Goal: Task Accomplishment & Management: Use online tool/utility

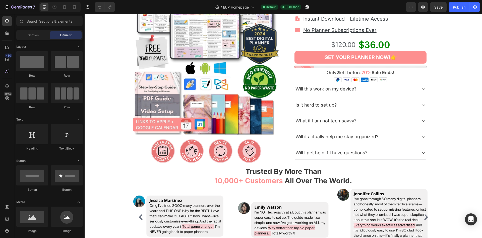
scroll to position [128, 0]
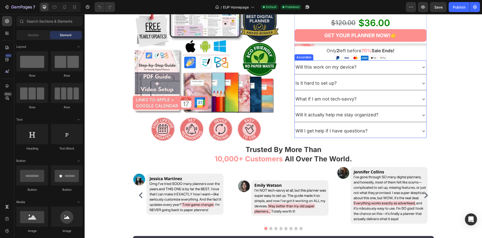
click at [398, 114] on div "Will it actually help me stay organized?" at bounding box center [356, 115] width 122 height 10
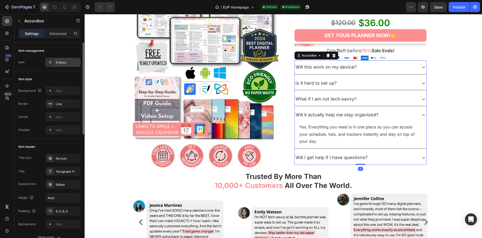
click at [61, 66] on div "5 items" at bounding box center [62, 62] width 35 height 9
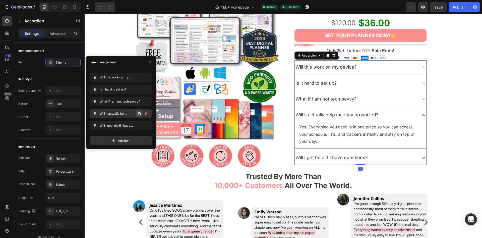
click at [141, 114] on icon "button" at bounding box center [139, 114] width 4 height 4
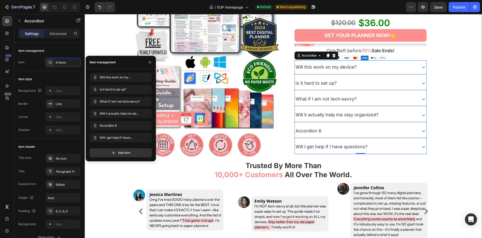
click at [457, 116] on div "Product Images Image Row Image Row Image Row Image Row Row Row Product Images I…" at bounding box center [284, 83] width 394 height 337
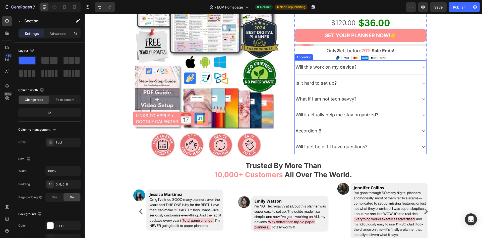
click at [396, 132] on div "Accordion 6" at bounding box center [356, 131] width 122 height 10
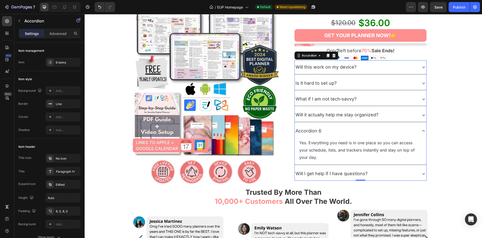
click at [405, 69] on div "Will this work on my device?" at bounding box center [356, 67] width 122 height 10
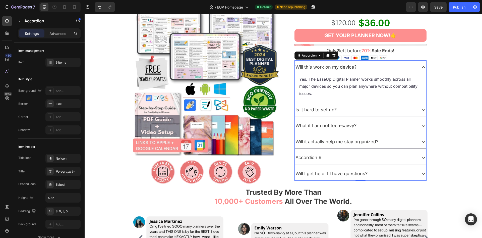
click at [374, 157] on div "Accordion 6" at bounding box center [356, 158] width 122 height 10
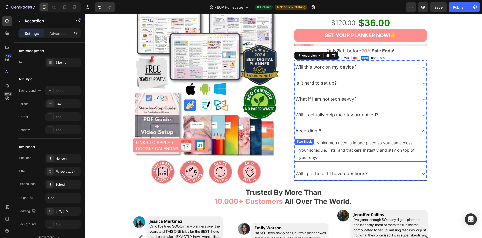
click at [340, 146] on p "Yes. Everything you need is in one place so you can access your schedule, lists…" at bounding box center [360, 150] width 123 height 22
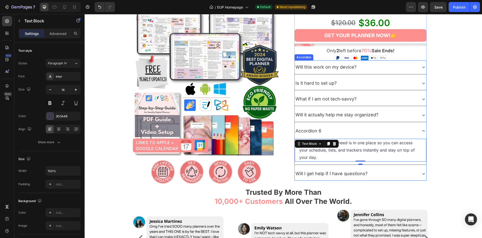
click at [313, 129] on div "Accordion 6" at bounding box center [308, 131] width 27 height 10
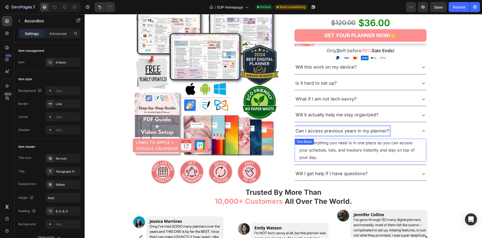
click at [442, 132] on div "Product Images Image Row Image Row Image Row Image Row Row Row Product Images I…" at bounding box center [284, 97] width 394 height 364
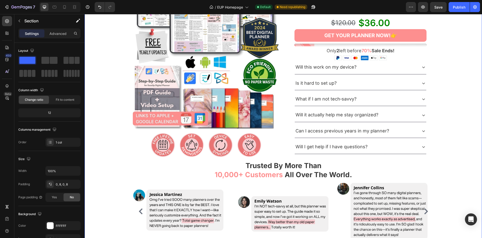
click at [414, 131] on div "Can I access previous years in my planner?" at bounding box center [356, 131] width 122 height 10
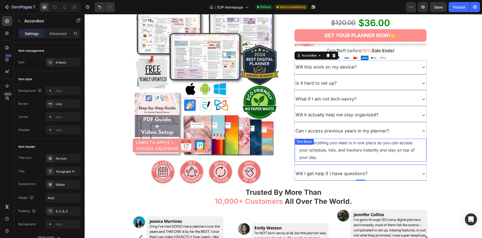
click at [322, 140] on p "Yes. Everything you need is in one place so you can access your schedule, lists…" at bounding box center [360, 150] width 123 height 22
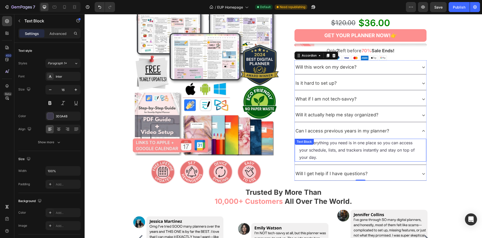
click at [322, 140] on p "Yes. Everything you need is in one place so you can access your schedule, lists…" at bounding box center [360, 150] width 123 height 22
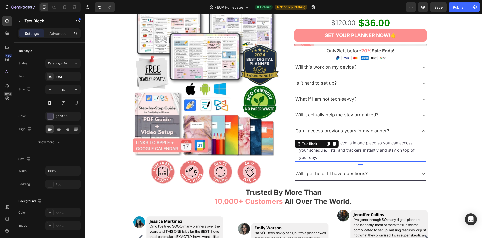
click at [322, 140] on p "Yes. Everything you need is in one place so you can access your schedule, lists…" at bounding box center [360, 150] width 123 height 22
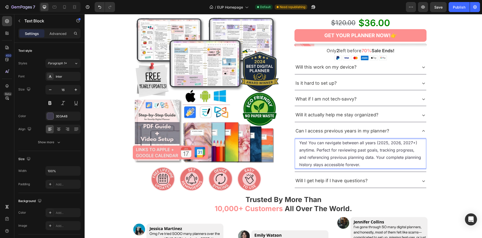
click at [438, 147] on div "Product Images Image Row Image Row Image Row Image Row Row Row Product Images I…" at bounding box center [284, 100] width 394 height 371
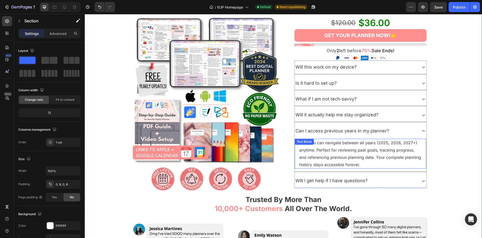
click at [375, 147] on p "Yes! You can navigate between all years (2025, 2026, 2027+) anytime. Perfect fo…" at bounding box center [360, 153] width 123 height 29
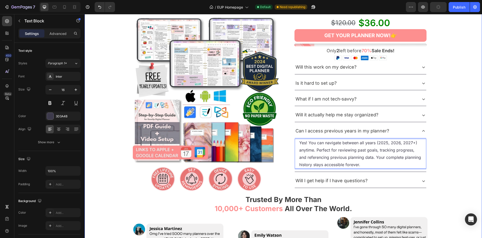
click at [454, 153] on div "Product Images Image Row Image Row Image Row Image Row Row Row Product Images I…" at bounding box center [284, 100] width 394 height 371
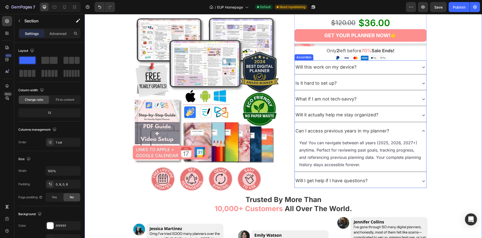
click at [359, 171] on div "Yes! You can navigate between all years (2025, 2026, 2027+) anytime. Perfect fo…" at bounding box center [361, 155] width 132 height 34
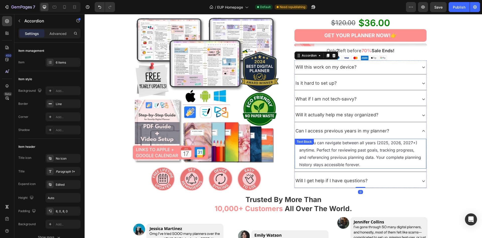
click at [358, 166] on p "Yes! You can navigate between all years (2025, 2026, 2027+) anytime. Perfect fo…" at bounding box center [360, 153] width 123 height 29
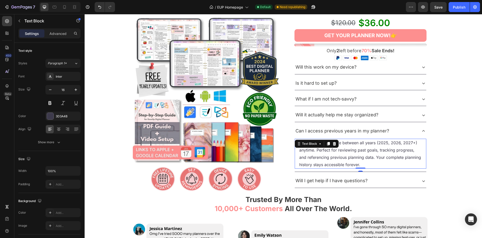
click at [359, 164] on p "Yes! You can navigate between all years (2025, 2026, 2027+) anytime. Perfect fo…" at bounding box center [360, 153] width 123 height 29
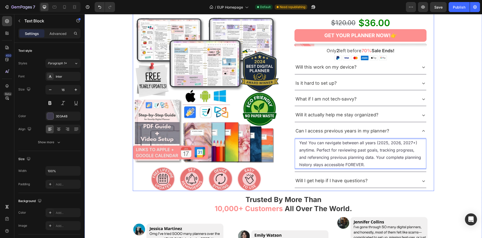
click at [445, 145] on div "Product Images Image Row Image Row Image Row Image Row Row Row Product Images I…" at bounding box center [284, 100] width 394 height 371
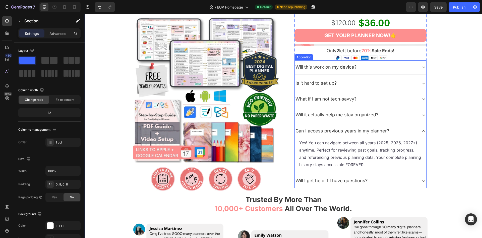
click at [408, 133] on div "Can I access previous years in my planner?" at bounding box center [356, 131] width 122 height 10
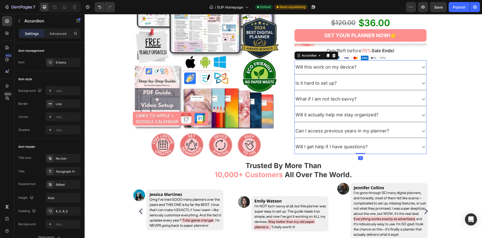
click at [407, 131] on div "Can I access previous years in my planner?" at bounding box center [356, 131] width 122 height 10
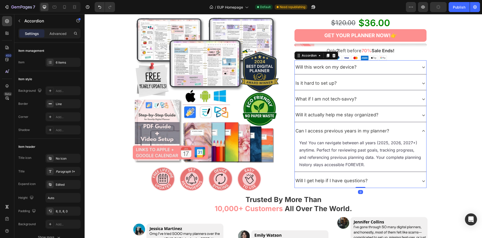
drag, startPoint x: 407, startPoint y: 130, endPoint x: 89, endPoint y: 102, distance: 318.9
click at [407, 130] on div "Can I access previous years in my planner?" at bounding box center [356, 131] width 122 height 10
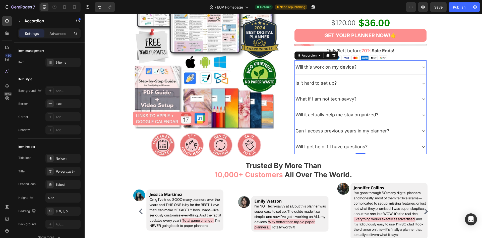
click at [416, 127] on div "Can I access previous years in my planner?" at bounding box center [356, 131] width 122 height 10
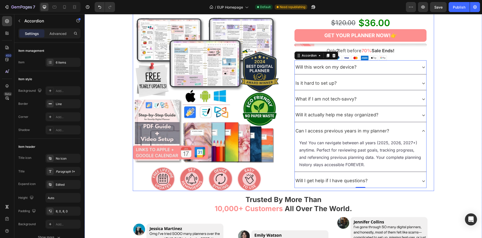
click at [444, 143] on div "Product Images Image Row Image Row Image Row Image Row Row Row Product Images I…" at bounding box center [284, 100] width 394 height 371
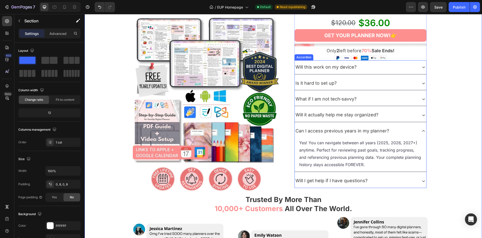
click at [397, 114] on div "Will it actually help me stay organized?" at bounding box center [356, 115] width 122 height 10
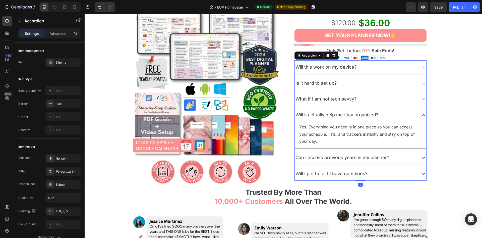
click at [401, 115] on div "Will it actually help me stay organized?" at bounding box center [356, 115] width 122 height 10
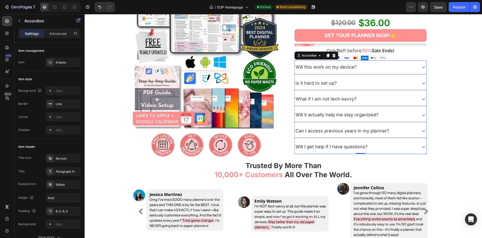
click at [408, 127] on div "Can I access previous years in my planner?" at bounding box center [356, 131] width 122 height 10
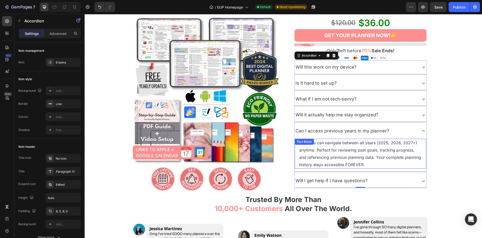
click at [377, 153] on p "Yes! You can navigate between all years (2025, 2026, 2027+) anytime. Perfect fo…" at bounding box center [360, 153] width 123 height 29
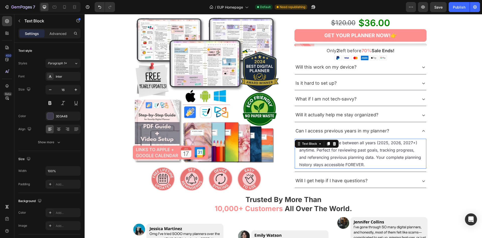
click at [377, 153] on p "Yes! You can navigate between all years (2025, 2026, 2027+) anytime. Perfect fo…" at bounding box center [360, 153] width 123 height 29
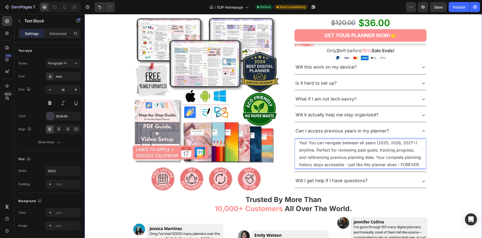
click at [466, 150] on div "Product Images Image Row Image Row Image Row Image Row Row Row Product Images I…" at bounding box center [284, 100] width 394 height 371
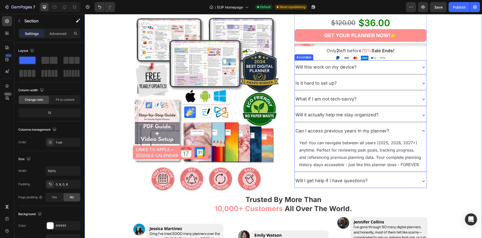
click at [409, 128] on div "Can I access previous years in my planner?" at bounding box center [356, 131] width 122 height 10
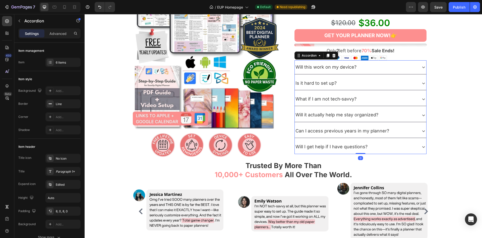
click at [410, 128] on div "Can I access previous years in my planner?" at bounding box center [356, 131] width 122 height 10
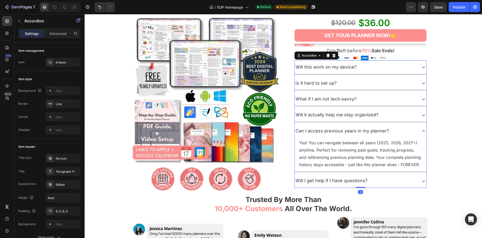
click at [410, 128] on div "Can I access previous years in my planner?" at bounding box center [356, 131] width 122 height 10
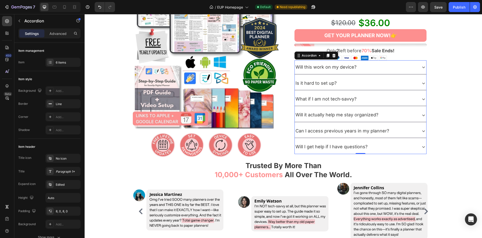
click at [399, 147] on div "Will I get help if I have questions?" at bounding box center [356, 147] width 122 height 10
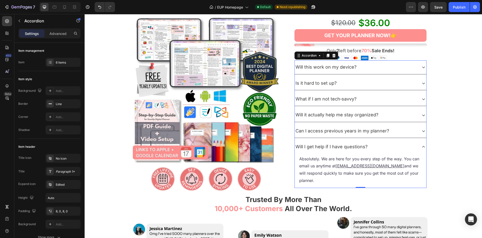
click at [399, 146] on div "Will I get help if I have questions?" at bounding box center [356, 147] width 122 height 10
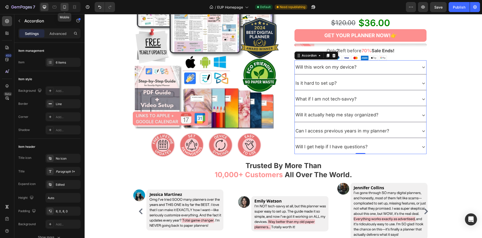
click at [65, 8] on icon at bounding box center [64, 7] width 5 height 5
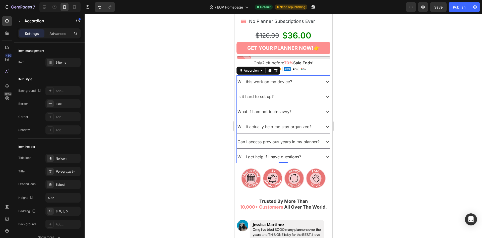
scroll to position [244, 0]
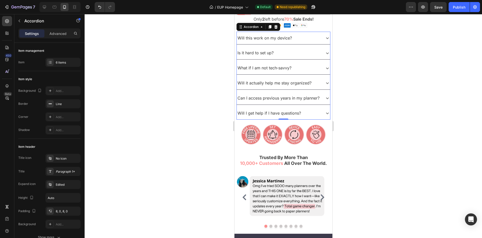
click at [326, 97] on icon at bounding box center [327, 98] width 6 height 6
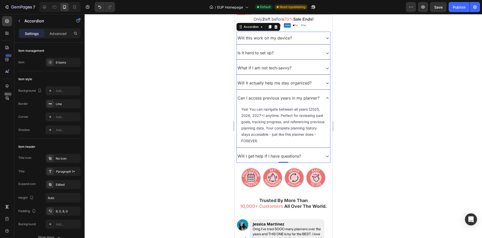
click at [326, 97] on icon at bounding box center [327, 98] width 6 height 6
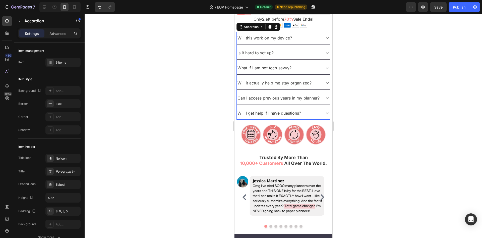
click at [201, 115] on div at bounding box center [284, 126] width 398 height 224
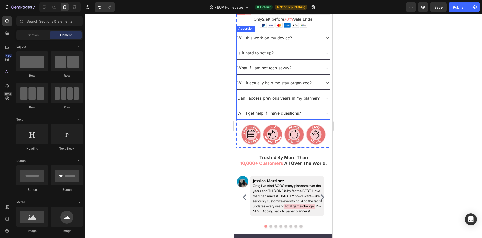
click at [320, 84] on div "Will it actually help me stay organized?" at bounding box center [279, 83] width 84 height 9
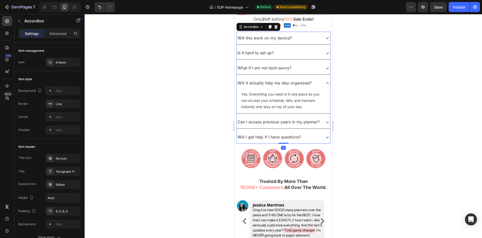
click at [320, 83] on div "Will it actually help me stay organized?" at bounding box center [279, 83] width 84 height 9
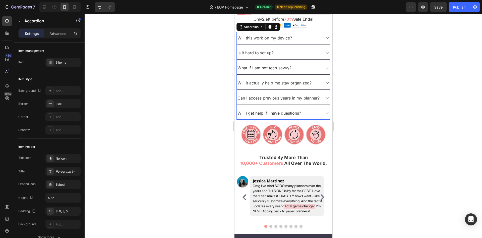
click at [327, 100] on icon at bounding box center [327, 98] width 6 height 6
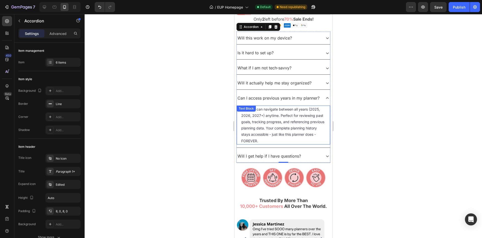
click at [269, 130] on p "Yes! You can navigate between all years (2025, 2026, 2027+) anytime. Perfect fo…" at bounding box center [283, 125] width 84 height 38
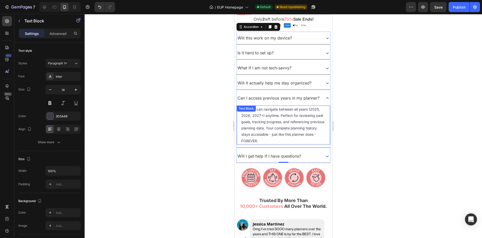
click at [269, 130] on p "Yes! You can navigate between all years (2025, 2026, 2027+) anytime. Perfect fo…" at bounding box center [283, 125] width 84 height 38
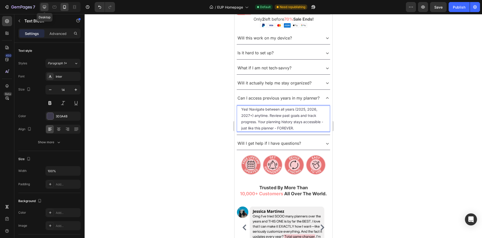
click at [42, 9] on div at bounding box center [44, 7] width 8 height 8
type input "16"
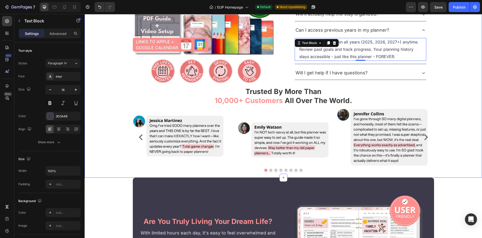
scroll to position [158, 0]
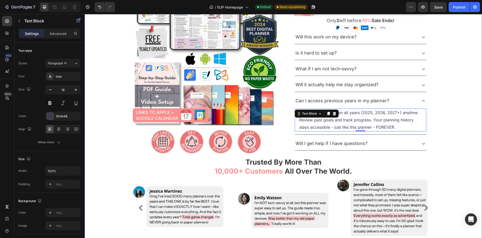
click at [445, 119] on div "Product Images Image Row Image Row Image Row Image Row Row Row Product Images I…" at bounding box center [284, 66] width 394 height 364
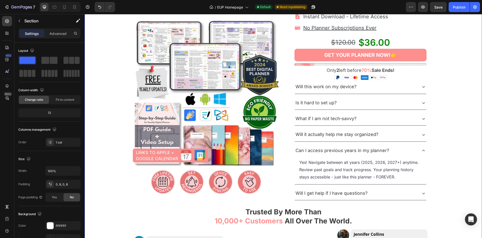
scroll to position [107, 0]
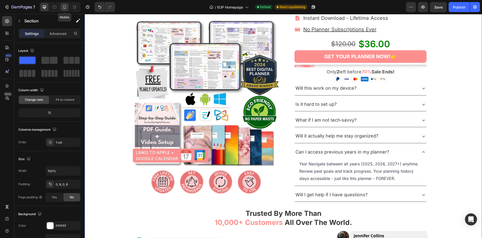
click at [64, 6] on icon at bounding box center [64, 7] width 5 height 5
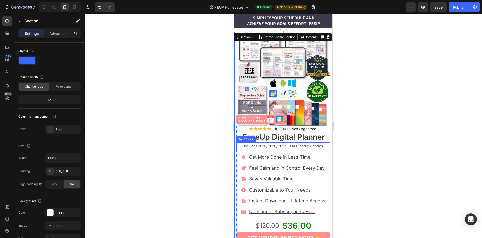
scroll to position [190, 0]
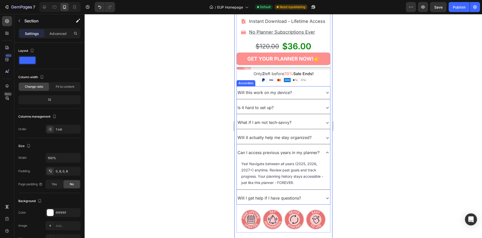
click at [309, 152] on p "Can I access previous years in my planner?" at bounding box center [278, 152] width 82 height 7
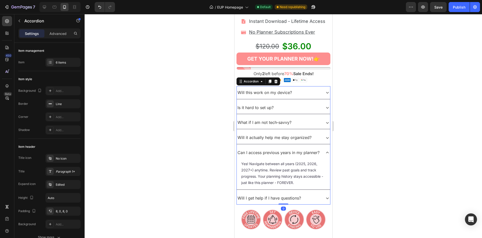
click at [325, 152] on icon at bounding box center [327, 153] width 6 height 6
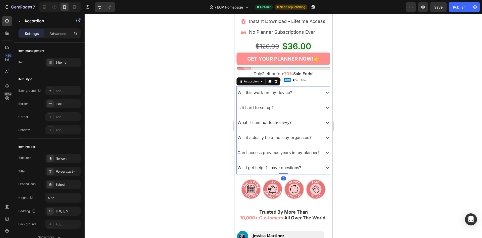
click at [324, 140] on div "Will it actually help me stay organized?" at bounding box center [283, 137] width 93 height 13
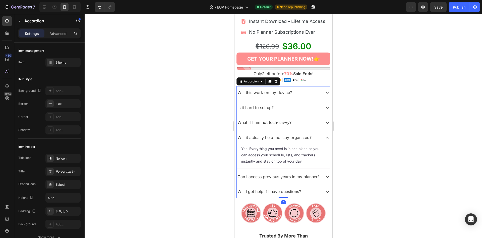
click at [323, 123] on div "What if I am not tech‑savvy?" at bounding box center [283, 122] width 93 height 13
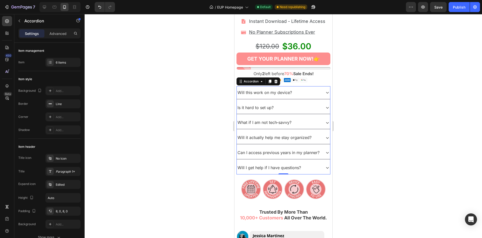
click at [199, 141] on div at bounding box center [284, 126] width 398 height 224
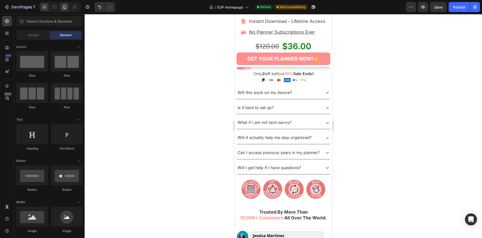
click at [47, 9] on div at bounding box center [44, 7] width 8 height 8
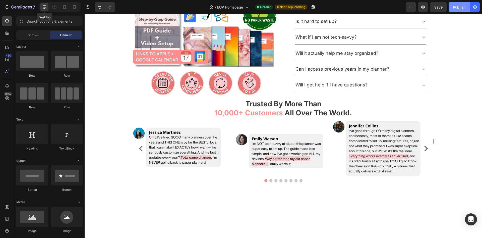
click at [454, 8] on div "Publish" at bounding box center [459, 7] width 13 height 5
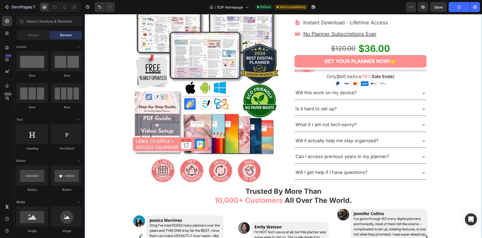
scroll to position [129, 0]
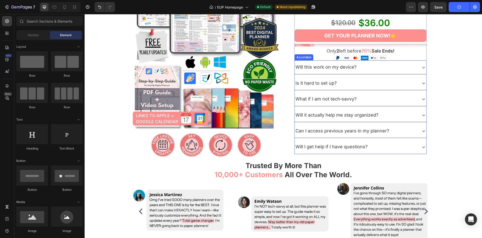
click at [414, 130] on div "Can I access previous years in my planner?" at bounding box center [356, 131] width 122 height 10
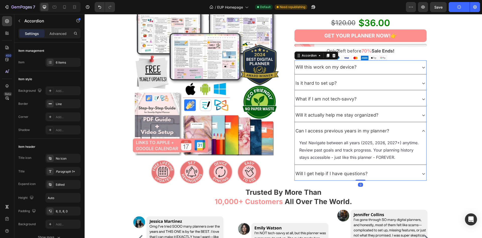
click at [414, 130] on div "Can I access previous years in my planner?" at bounding box center [356, 131] width 122 height 10
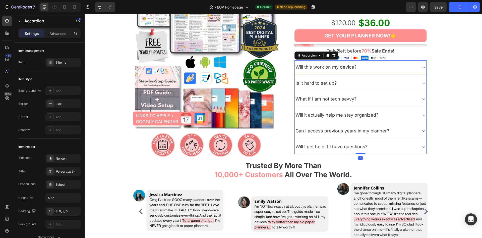
click at [448, 125] on div "Product Images Image Row Image Row Image Row Image Row Row Row Product Images I…" at bounding box center [284, 83] width 394 height 337
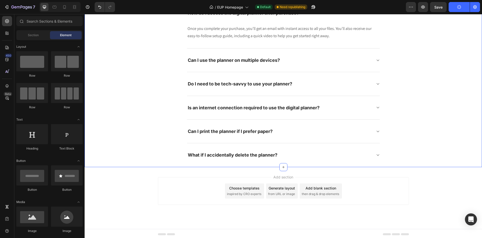
scroll to position [2394, 0]
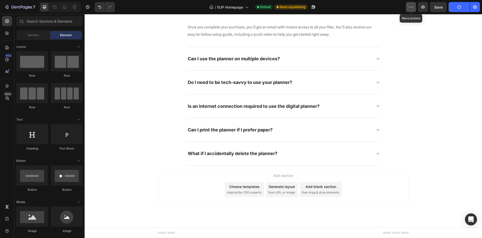
click at [413, 7] on icon "button" at bounding box center [411, 7] width 5 height 5
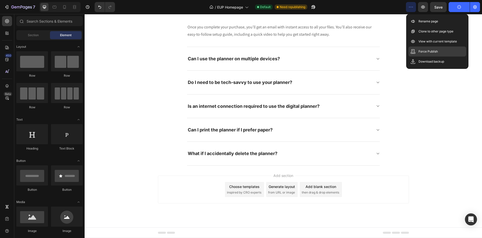
click at [417, 57] on div "Force Publish" at bounding box center [438, 62] width 58 height 10
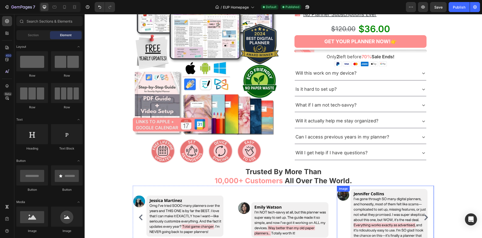
scroll to position [128, 0]
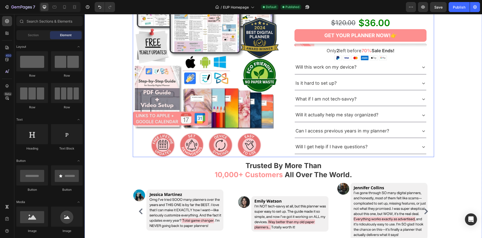
click at [401, 126] on div "Can I access previous years in my planner?" at bounding box center [356, 131] width 122 height 10
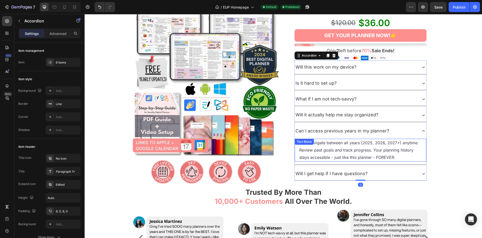
click at [349, 147] on p "Yes! Navigate between all years (2025, 2026, 2027+) anytime. Review past goals …" at bounding box center [360, 150] width 123 height 22
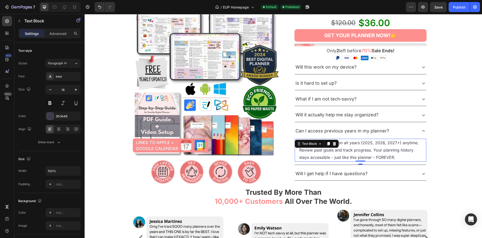
click at [349, 147] on p "Yes! Navigate between all years (2025, 2026, 2027+) anytime. Review past goals …" at bounding box center [360, 150] width 123 height 22
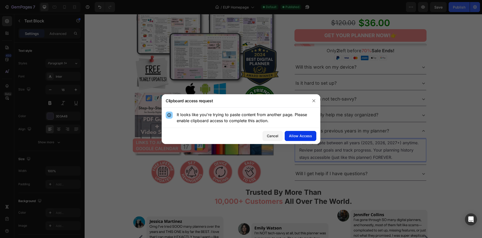
click at [299, 134] on div "Allow Access" at bounding box center [300, 135] width 23 height 5
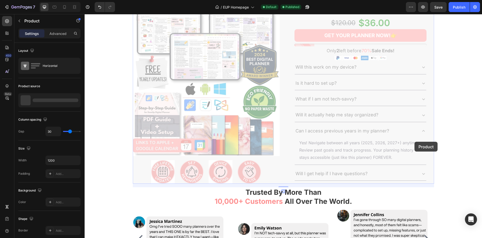
scroll to position [0, 0]
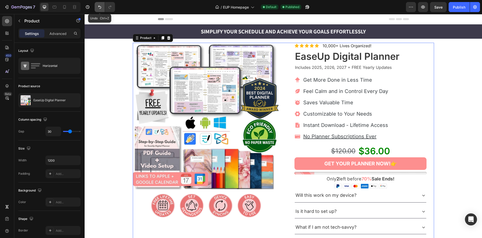
click at [101, 6] on icon "Undo/Redo" at bounding box center [99, 7] width 5 height 5
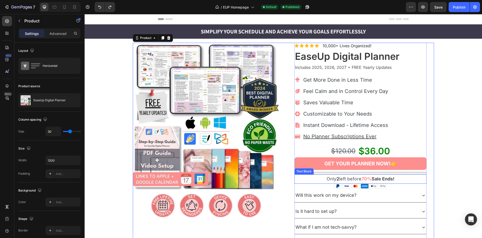
scroll to position [154, 0]
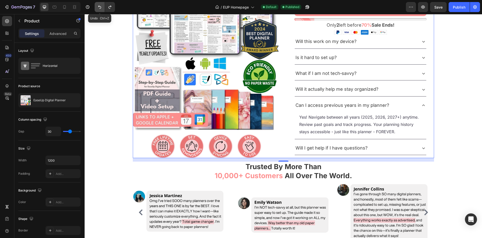
click at [99, 8] on icon "Undo/Redo" at bounding box center [99, 7] width 5 height 5
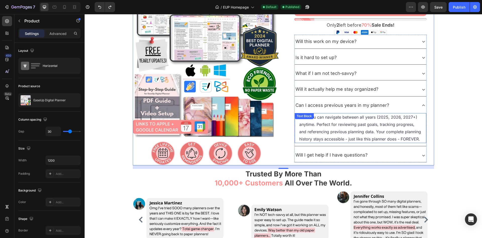
click at [389, 129] on p "Yes! You can navigate between all years (2025, 2026, 2027+) anytime. Perfect fo…" at bounding box center [360, 128] width 123 height 29
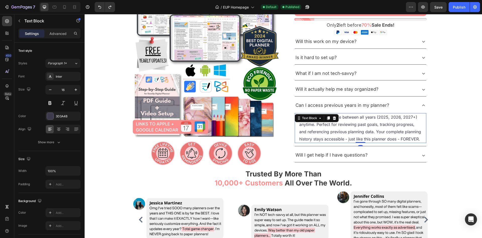
click at [389, 129] on p "Yes! You can navigate between all years (2025, 2026, 2027+) anytime. Perfect fo…" at bounding box center [360, 128] width 123 height 29
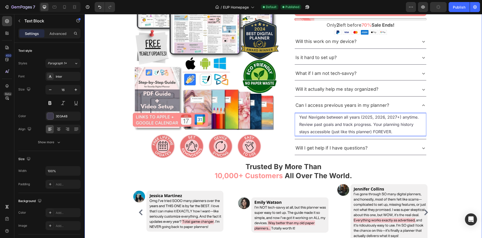
click at [447, 125] on div "Product Images Image Row Image Row Image Row Image Row Row Row Product Images I…" at bounding box center [284, 71] width 394 height 364
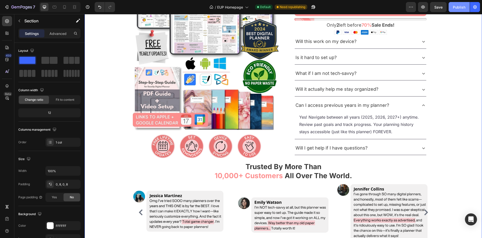
click at [457, 9] on div "Publish" at bounding box center [459, 7] width 13 height 5
click at [67, 7] on icon at bounding box center [64, 7] width 5 height 5
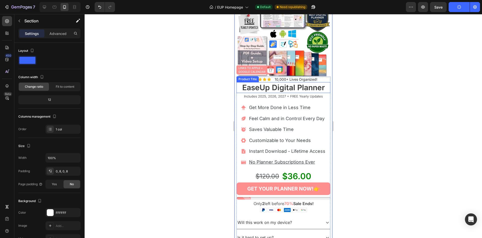
scroll to position [191, 0]
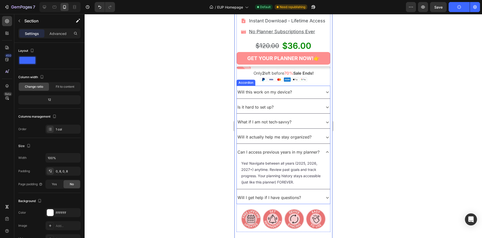
click at [316, 136] on div "Will it actually help me stay organized?" at bounding box center [279, 137] width 84 height 9
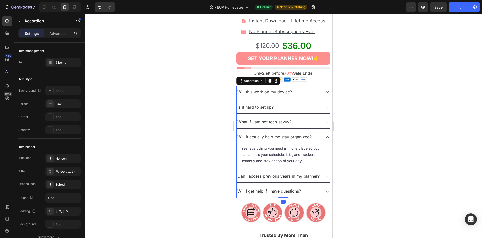
click at [317, 175] on p "Can I access previous years in my planner?" at bounding box center [278, 176] width 82 height 7
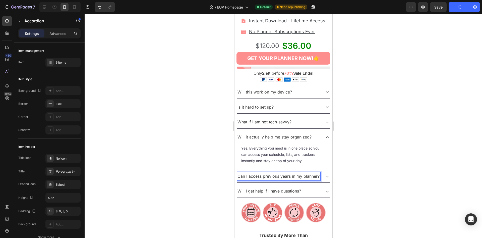
click at [326, 175] on icon at bounding box center [327, 176] width 6 height 6
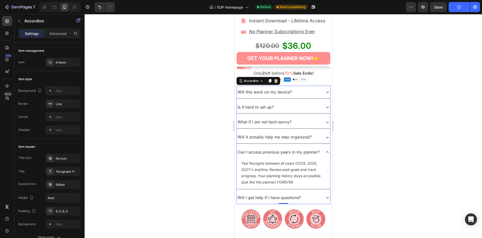
click at [193, 169] on div at bounding box center [284, 126] width 398 height 224
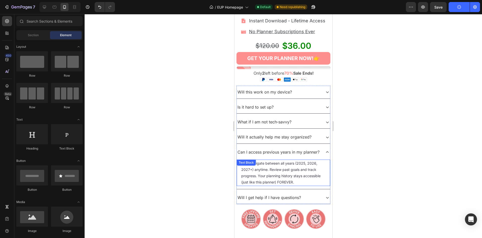
click at [305, 180] on p "Yes! Navigate between all years (2025, 2026, 2027+) anytime. Review past goals …" at bounding box center [283, 172] width 84 height 25
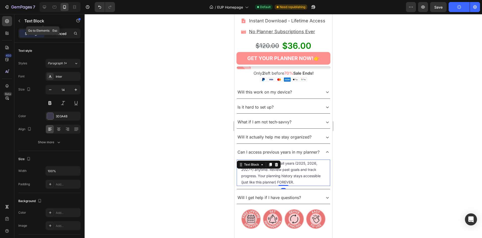
click at [50, 33] on p "Advanced" at bounding box center [57, 33] width 17 height 5
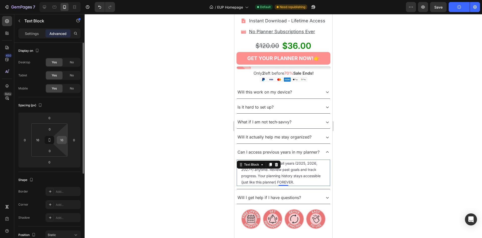
click at [62, 142] on input "16" at bounding box center [62, 140] width 8 height 8
click at [151, 131] on div at bounding box center [284, 126] width 398 height 224
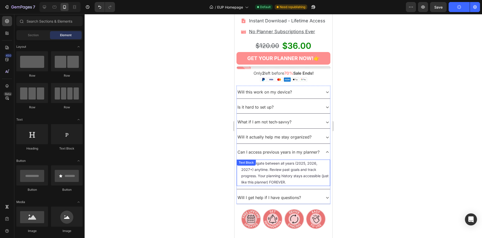
click at [294, 174] on p "Yes! Navigate between all years (2025, 2026, 2027+) anytime. Review past goals …" at bounding box center [285, 172] width 88 height 25
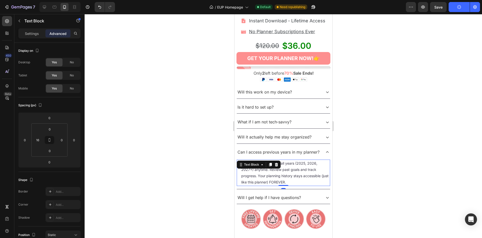
click at [162, 91] on div at bounding box center [284, 126] width 398 height 224
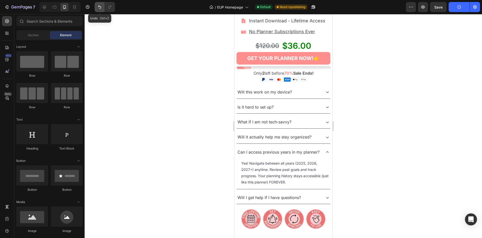
click at [102, 9] on icon "Undo/Redo" at bounding box center [99, 7] width 5 height 5
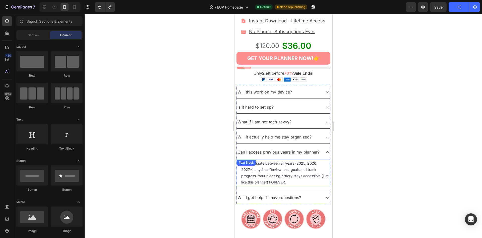
click at [293, 173] on p "Yes! Navigate between all years (2025, 2026, 2027+) anytime. Review past goals …" at bounding box center [285, 172] width 88 height 25
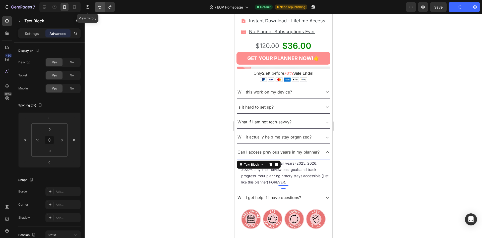
click at [99, 6] on icon "Undo/Redo" at bounding box center [99, 7] width 5 height 5
type input "16"
click at [171, 103] on div at bounding box center [284, 126] width 398 height 224
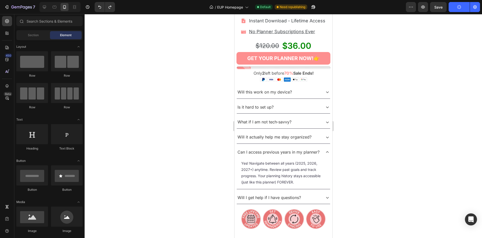
click at [461, 6] on div "button" at bounding box center [459, 7] width 4 height 4
click at [329, 136] on icon at bounding box center [327, 137] width 6 height 6
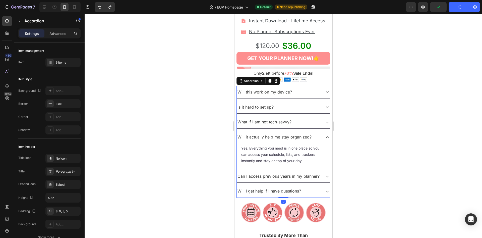
click at [326, 138] on icon at bounding box center [327, 137] width 6 height 6
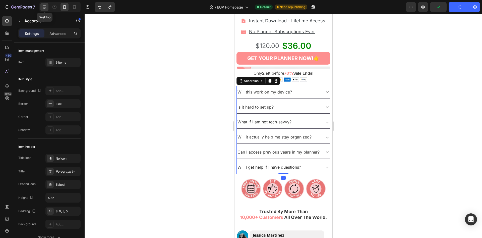
click at [43, 7] on icon at bounding box center [44, 7] width 5 height 5
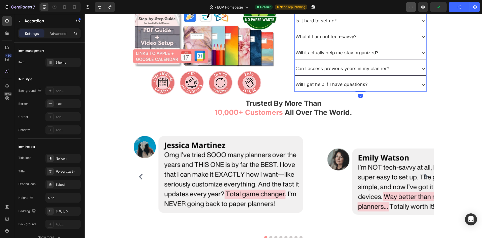
click at [411, 7] on icon "button" at bounding box center [411, 7] width 5 height 5
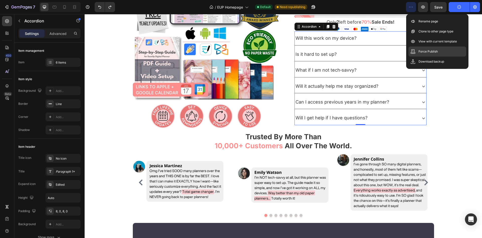
scroll to position [157, 0]
click at [422, 51] on p "Force Publish" at bounding box center [428, 51] width 19 height 5
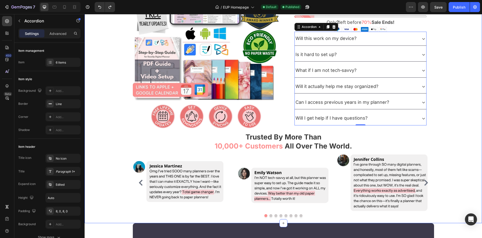
click at [106, 93] on div "Product Images Image Row Image Row Image Row Image Row Row Row Product Images I…" at bounding box center [284, 54] width 394 height 337
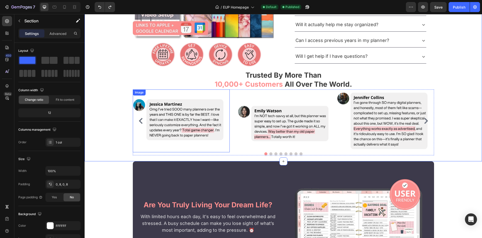
scroll to position [208, 0]
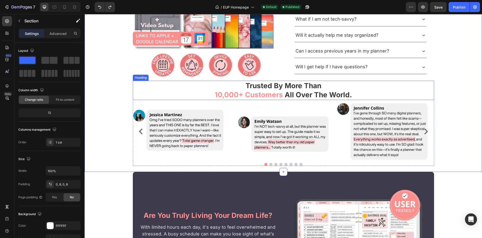
click at [191, 89] on h2 "Trusted By More Than 10,000+ Customers All Over The World." at bounding box center [283, 90] width 301 height 19
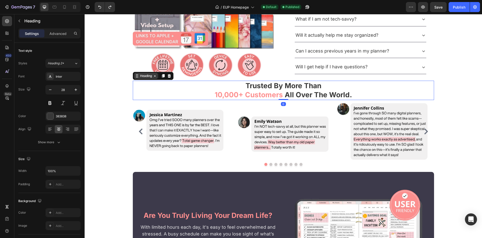
click at [143, 74] on div "Heading" at bounding box center [146, 76] width 14 height 5
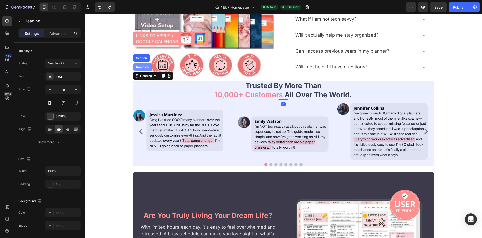
click at [142, 70] on div "Row 1 col" at bounding box center [142, 67] width 19 height 8
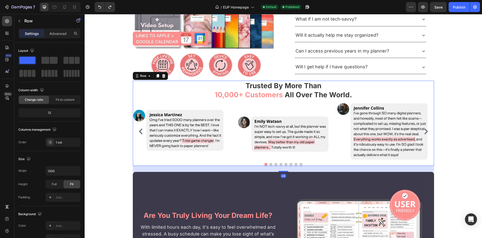
drag, startPoint x: 54, startPoint y: 33, endPoint x: 59, endPoint y: 42, distance: 10.4
click at [54, 33] on p "Advanced" at bounding box center [57, 33] width 17 height 5
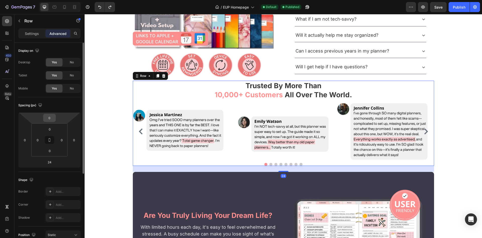
click at [48, 118] on input "0" at bounding box center [49, 118] width 10 height 8
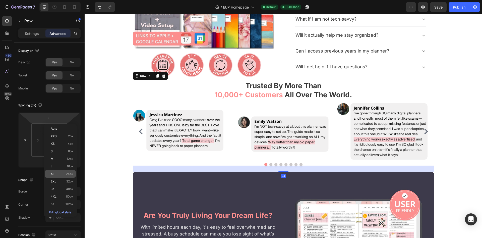
click at [59, 174] on p "XL 24px" at bounding box center [62, 174] width 23 height 4
type input "24"
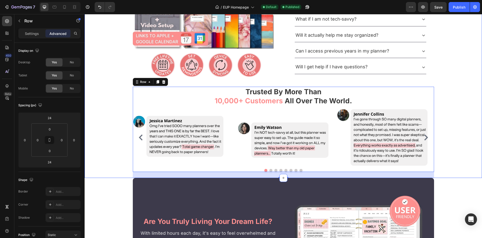
click at [123, 122] on div "Product Images Image Row Image Row Image Row Image Row Row Row Product Images I…" at bounding box center [284, 6] width 394 height 343
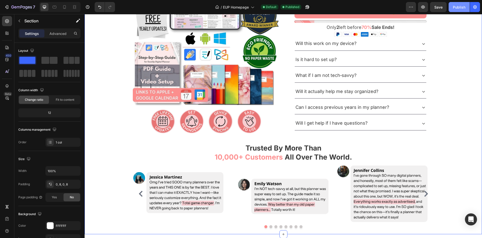
click at [464, 4] on button "Publish" at bounding box center [459, 7] width 21 height 10
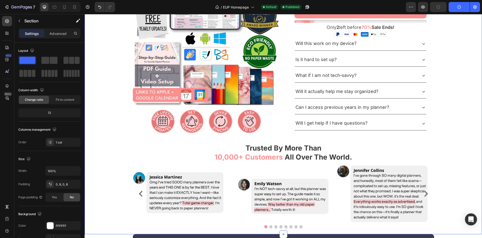
click at [463, 6] on button "Publish" at bounding box center [459, 7] width 21 height 10
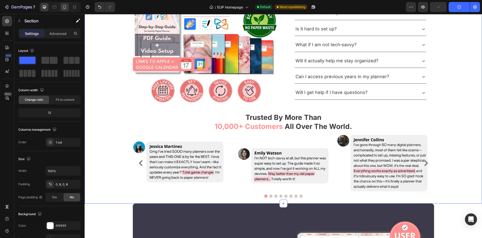
click at [67, 7] on icon at bounding box center [64, 7] width 5 height 5
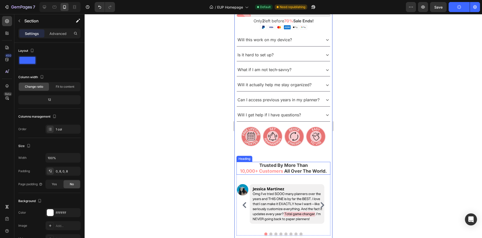
scroll to position [294, 0]
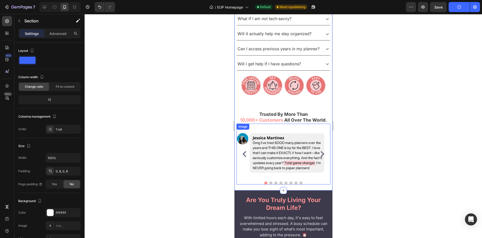
click at [238, 127] on div "Image" at bounding box center [242, 126] width 11 height 5
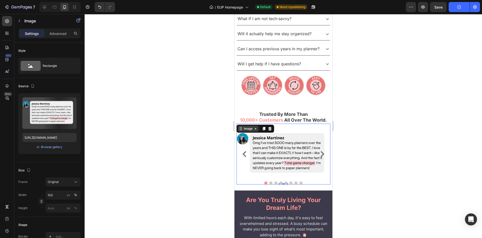
click at [239, 127] on icon at bounding box center [241, 129] width 4 height 4
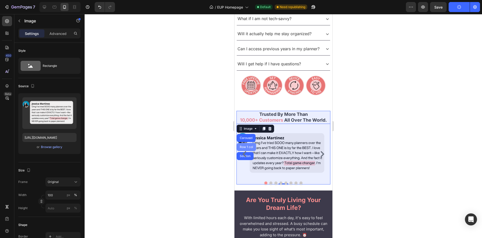
click at [242, 146] on div "Row 1 col" at bounding box center [246, 146] width 15 height 3
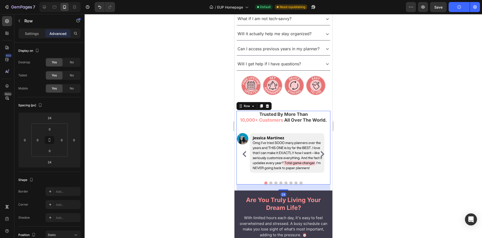
click at [57, 34] on p "Advanced" at bounding box center [57, 33] width 17 height 5
click at [52, 117] on input "24" at bounding box center [49, 118] width 10 height 8
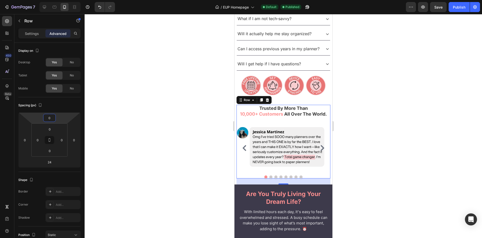
click at [170, 104] on div at bounding box center [284, 126] width 398 height 224
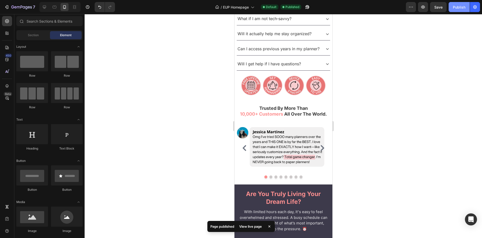
click at [465, 5] on div "Publish" at bounding box center [459, 7] width 13 height 5
click at [42, 8] on icon at bounding box center [44, 7] width 5 height 5
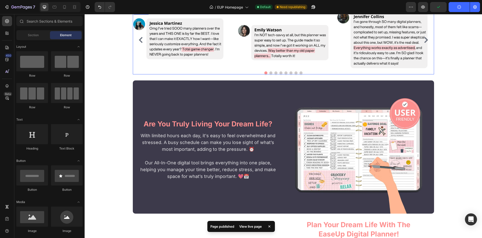
scroll to position [178, 0]
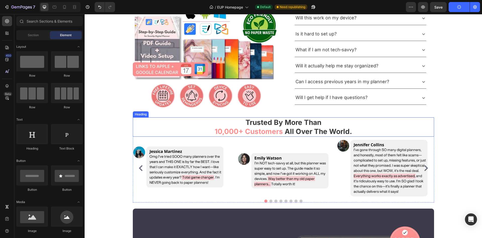
click at [194, 127] on h2 "Trusted By More Than 10,000+ Customers All Over The World." at bounding box center [283, 126] width 301 height 19
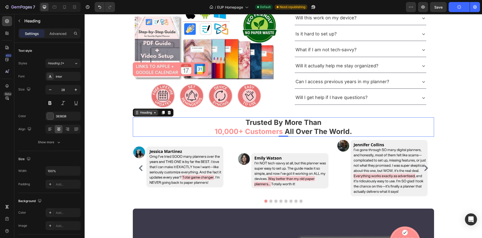
click at [141, 114] on div "Heading" at bounding box center [146, 112] width 14 height 5
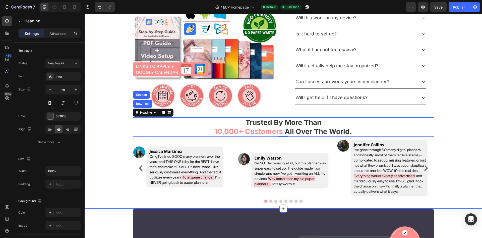
click at [108, 70] on div "Product Images Image Row Image Row Image Row Image Row Row Row Product Images I…" at bounding box center [284, 36] width 394 height 343
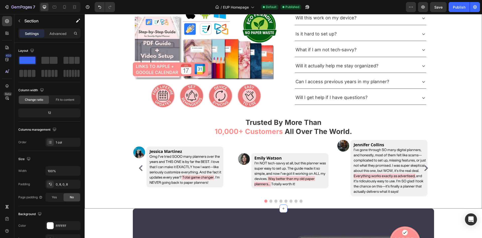
click at [116, 83] on div "Product Images Image Row Image Row Image Row Image Row Row Row Product Images I…" at bounding box center [284, 36] width 394 height 343
click at [116, 83] on section "Product Images Image Row Image Row Image Row Image Row Row Row Product Images I…" at bounding box center [284, 36] width 398 height 343
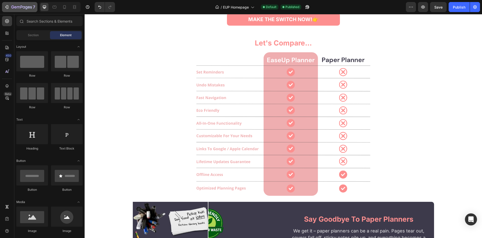
click at [15, 6] on icon "button" at bounding box center [21, 7] width 21 height 4
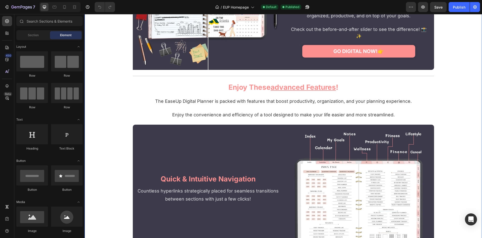
scroll to position [1008, 0]
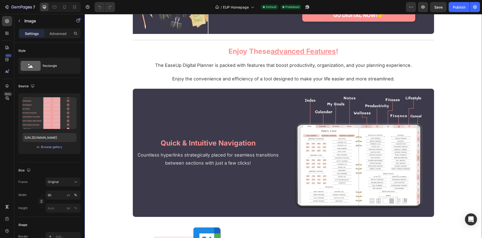
click at [145, 99] on div "are you truly living your dream life? Heading With limited hours each day, it's…" at bounding box center [284, 174] width 398 height 1593
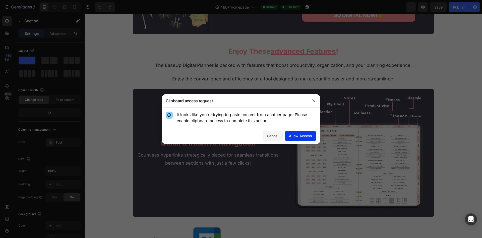
click at [304, 135] on div "Allow Access" at bounding box center [300, 135] width 23 height 5
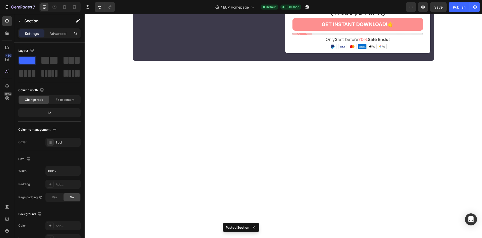
scroll to position [2464, 0]
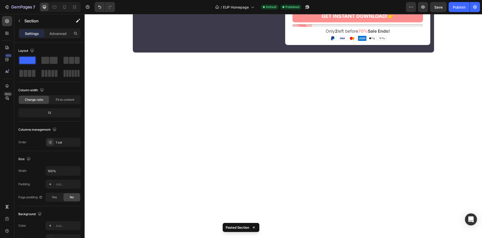
drag, startPoint x: 118, startPoint y: 118, endPoint x: 124, endPoint y: 116, distance: 5.7
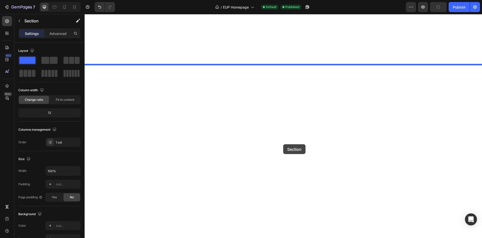
scroll to position [2675, 0]
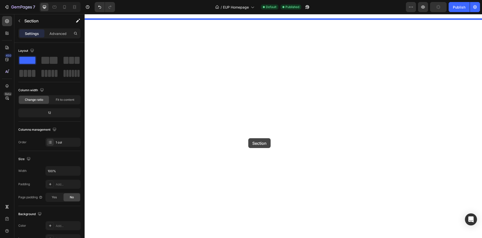
drag, startPoint x: 139, startPoint y: 88, endPoint x: 244, endPoint y: 137, distance: 116.2
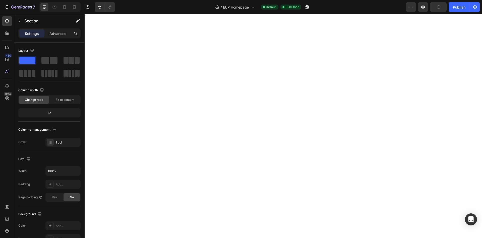
scroll to position [2214, 0]
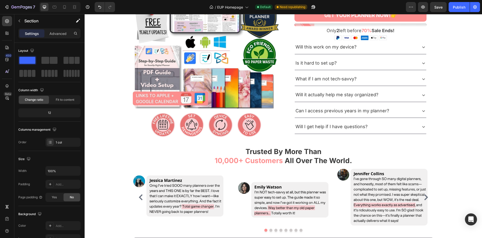
scroll to position [282, 0]
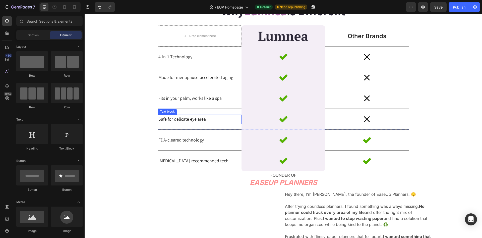
scroll to position [2711, 0]
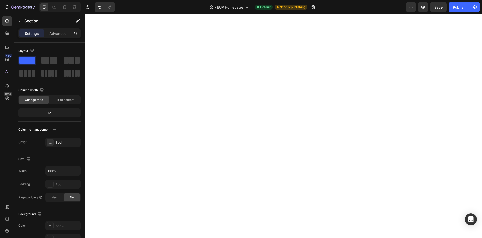
drag, startPoint x: 121, startPoint y: 114, endPoint x: 209, endPoint y: 105, distance: 89.1
click at [101, 7] on icon "Undo/Redo" at bounding box center [99, 7] width 3 height 3
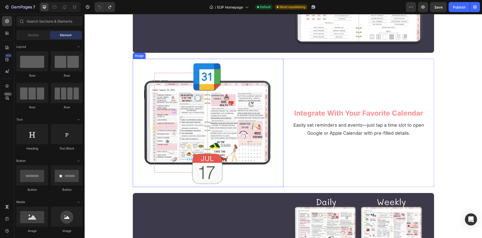
scroll to position [1018, 0]
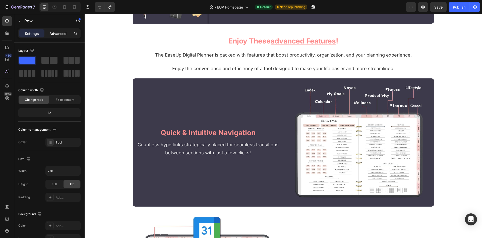
click at [54, 30] on div "Advanced" at bounding box center [57, 33] width 25 height 8
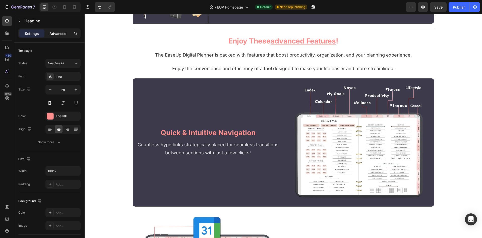
click at [64, 32] on p "Advanced" at bounding box center [57, 33] width 17 height 5
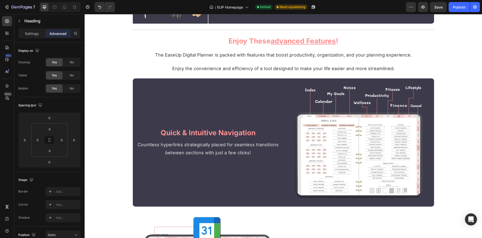
drag, startPoint x: 195, startPoint y: 76, endPoint x: 207, endPoint y: 79, distance: 11.8
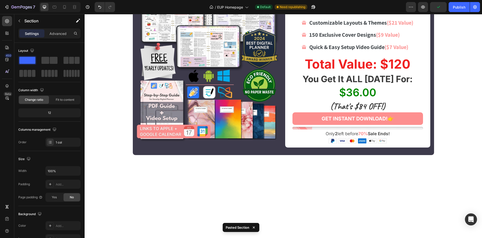
scroll to position [2474, 0]
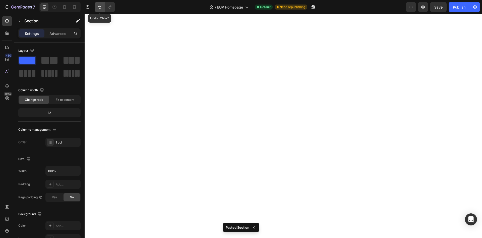
drag, startPoint x: 97, startPoint y: 11, endPoint x: 19, endPoint y: 13, distance: 78.4
click at [97, 11] on button "Undo/Redo" at bounding box center [100, 7] width 10 height 10
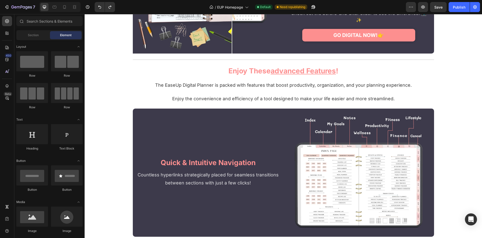
scroll to position [1014, 0]
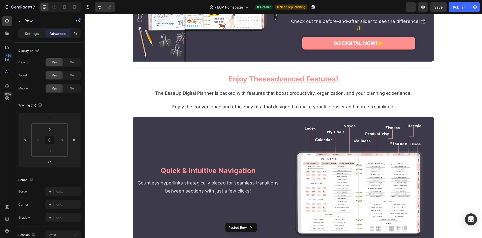
scroll to position [988, 0]
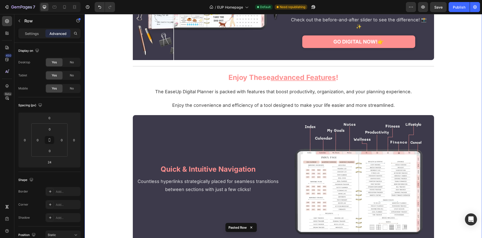
click at [143, 128] on div "are you truly living your dream life? Heading With limited hours each day, it's…" at bounding box center [284, 198] width 398 height 1600
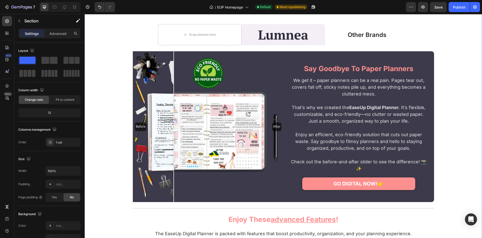
scroll to position [809, 0]
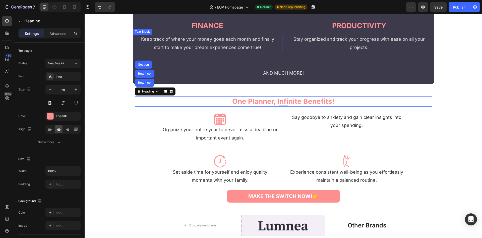
scroll to position [860, 0]
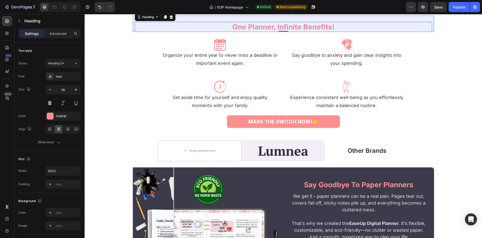
click at [144, 10] on div "Row 1 col" at bounding box center [144, 8] width 15 height 3
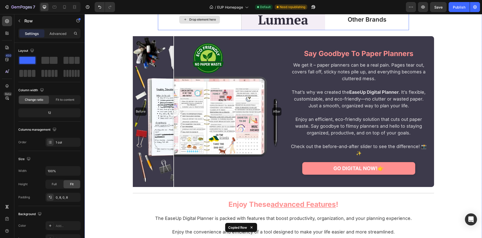
scroll to position [988, 0]
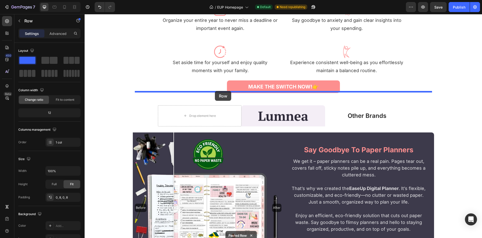
scroll to position [894, 0]
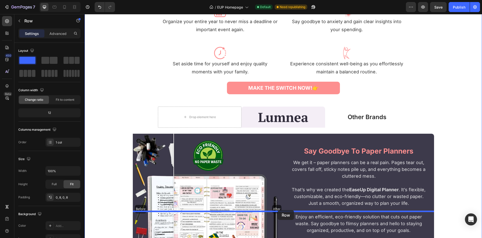
drag, startPoint x: 95, startPoint y: 129, endPoint x: 278, endPoint y: 210, distance: 199.4
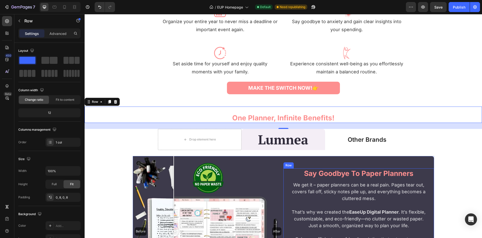
scroll to position [1022, 0]
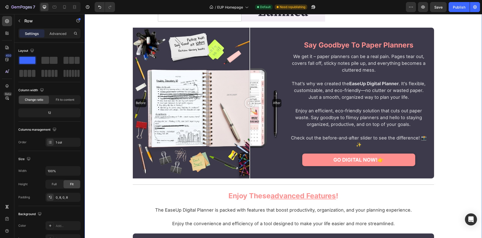
click at [101, 125] on div "are you truly living your dream life? Heading With limited hours each day, it's…" at bounding box center [284, 240] width 398 height 1752
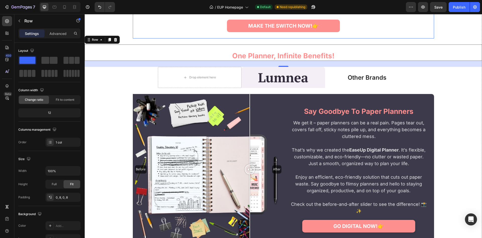
scroll to position [971, 0]
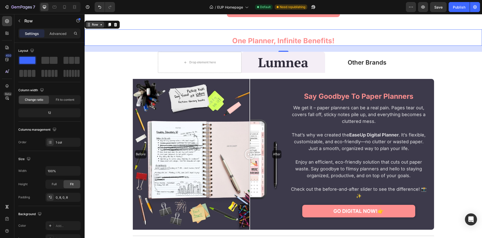
click at [96, 27] on div "Row" at bounding box center [95, 24] width 8 height 5
click at [95, 28] on div "Row" at bounding box center [95, 25] width 18 height 6
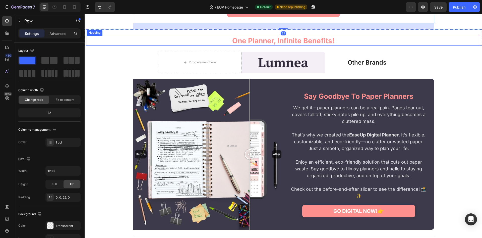
click at [152, 46] on div "one planner, infinite benefits! Heading" at bounding box center [284, 37] width 394 height 16
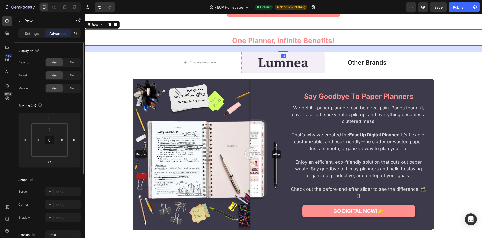
scroll to position [126, 0]
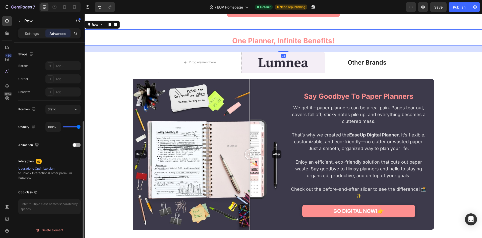
click at [34, 38] on div "Settings Advanced" at bounding box center [49, 33] width 62 height 10
click at [34, 32] on p "Settings" at bounding box center [32, 33] width 14 height 5
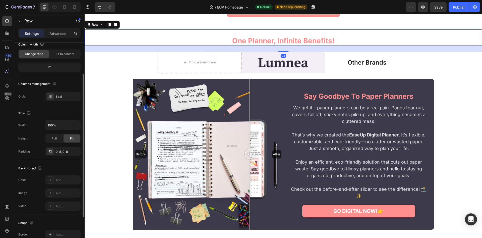
scroll to position [20, 0]
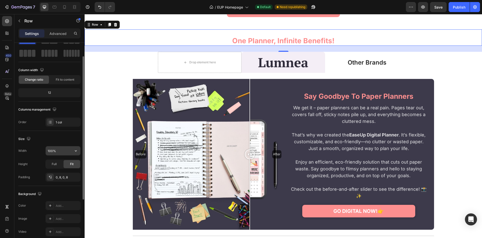
click at [67, 153] on input "100%" at bounding box center [63, 150] width 35 height 9
click at [76, 151] on icon "button" at bounding box center [76, 150] width 2 height 1
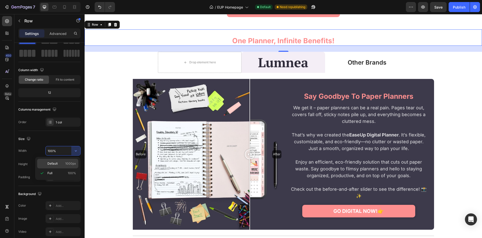
click at [64, 163] on p "Default 1000px" at bounding box center [61, 163] width 29 height 5
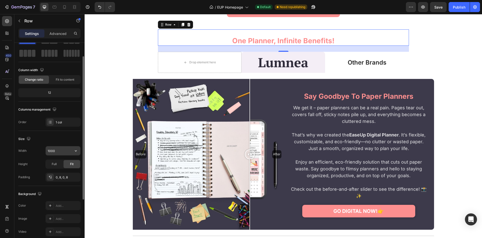
click at [61, 150] on input "1000" at bounding box center [63, 150] width 35 height 9
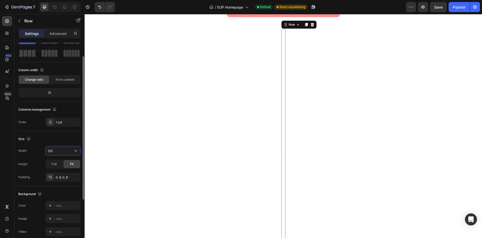
type input "1200"
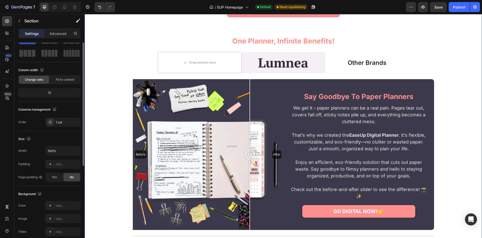
scroll to position [0, 0]
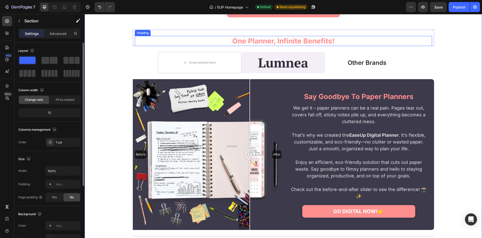
click at [245, 45] on strong "one planner, infinite benefits!" at bounding box center [283, 41] width 102 height 9
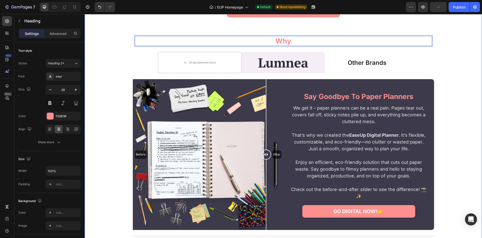
click at [266, 149] on div at bounding box center [266, 114] width 1 height 70
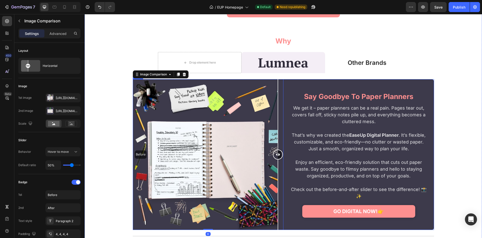
click at [415, 189] on div "say goodbye to paper planners Heading We get it – paper planners can be a real …" at bounding box center [359, 154] width 151 height 151
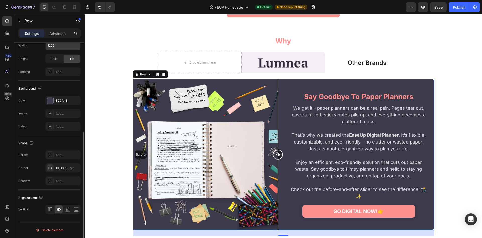
scroll to position [77, 0]
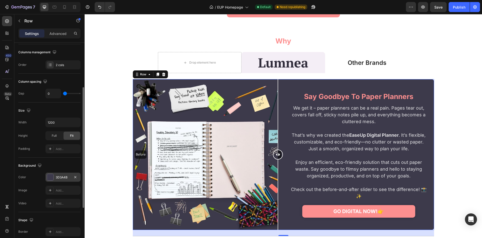
click at [66, 179] on div "3D3A4B" at bounding box center [63, 177] width 15 height 5
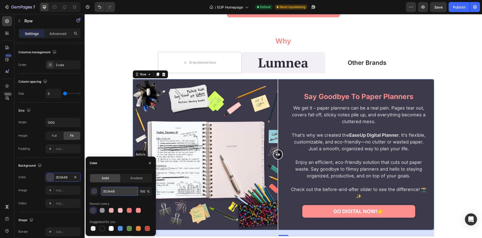
click at [122, 191] on input "3D3A4B" at bounding box center [119, 191] width 37 height 9
click at [283, 45] on strong "Why" at bounding box center [283, 41] width 16 height 9
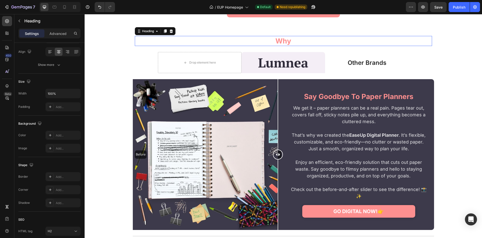
scroll to position [0, 0]
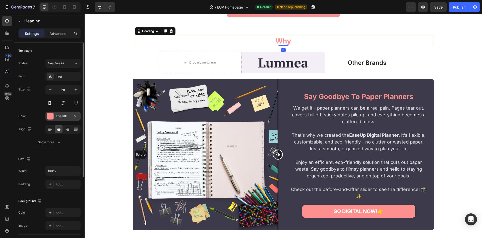
click at [61, 115] on div "FD8F8F" at bounding box center [63, 116] width 15 height 5
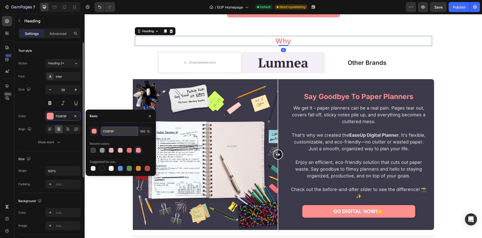
click at [126, 131] on input "FD8F8F" at bounding box center [119, 131] width 37 height 9
paste input "3D3A4B"
type input "3D3A4B"
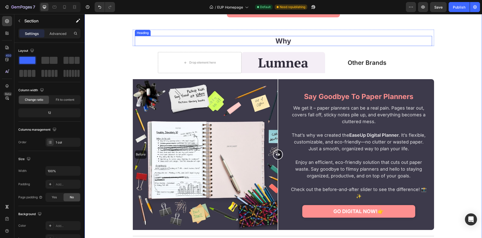
click at [293, 45] on p "⁠⁠⁠⁠⁠⁠⁠ Why" at bounding box center [283, 40] width 296 height 9
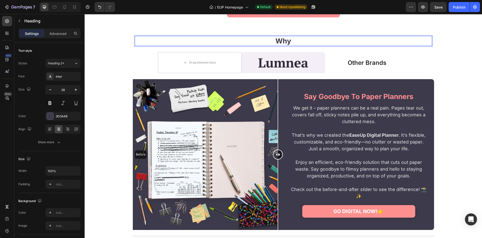
click at [294, 45] on p "Why" at bounding box center [283, 40] width 296 height 9
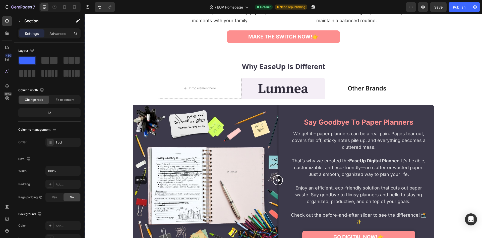
scroll to position [945, 0]
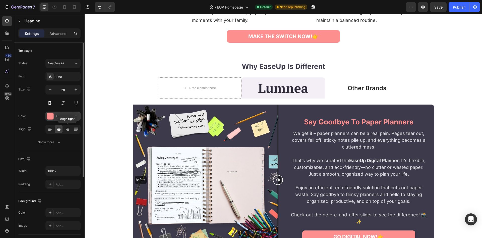
click at [64, 114] on div "FD8F8F" at bounding box center [63, 116] width 15 height 5
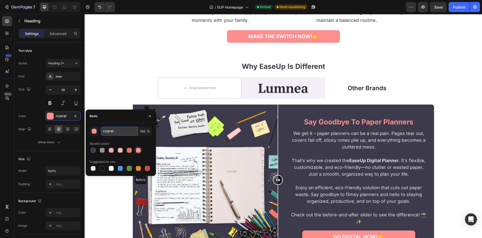
click at [125, 134] on input "FD8F8F" at bounding box center [119, 131] width 37 height 9
click at [286, 71] on strong "Why EaseUp Is Different" at bounding box center [283, 66] width 83 height 9
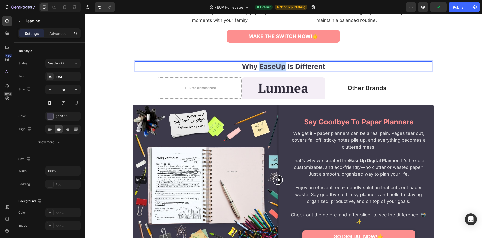
drag, startPoint x: 285, startPoint y: 172, endPoint x: 260, endPoint y: 171, distance: 24.6
click at [260, 71] on strong "Why EaseUp Is Different" at bounding box center [283, 66] width 83 height 9
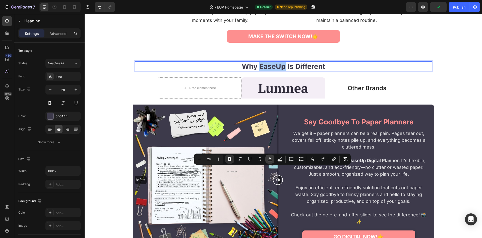
click at [269, 157] on icon "Editor contextual toolbar" at bounding box center [269, 158] width 5 height 5
type input "3D3A4B"
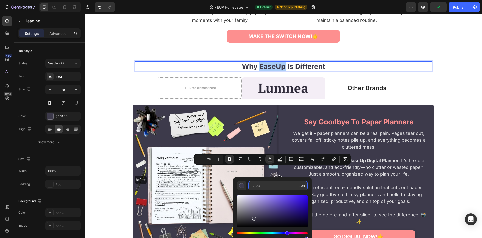
drag, startPoint x: 272, startPoint y: 185, endPoint x: 188, endPoint y: 161, distance: 87.4
click at [272, 185] on input "3D3A4B" at bounding box center [271, 185] width 47 height 9
paste input "FD8F8F"
type input "FD8F8F"
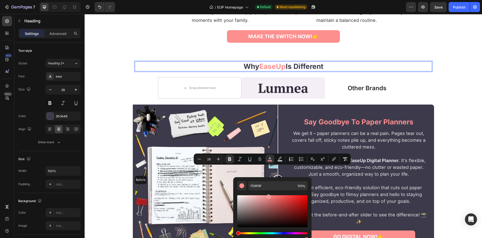
click at [274, 71] on strong "EaseUp" at bounding box center [272, 66] width 26 height 9
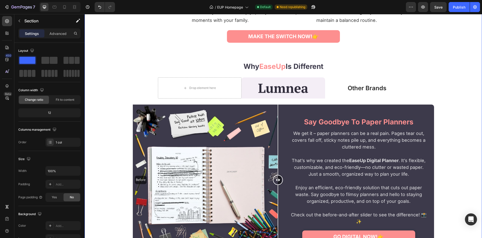
click at [348, 71] on p "⁠⁠⁠⁠⁠⁠⁠ Why EaseUp Is Different" at bounding box center [283, 66] width 296 height 9
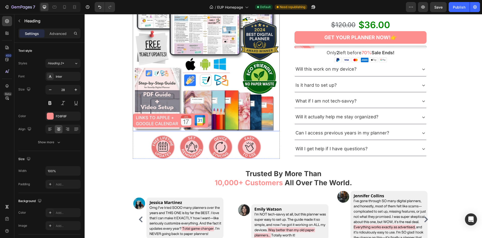
scroll to position [128, 0]
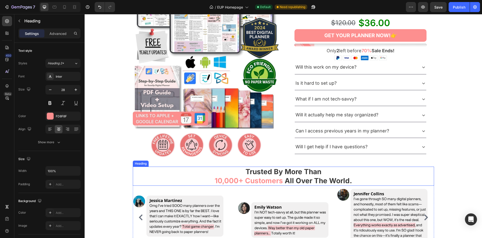
click at [262, 173] on h2 "Trusted By More Than 10,000+ Customers All Over The World." at bounding box center [283, 176] width 301 height 19
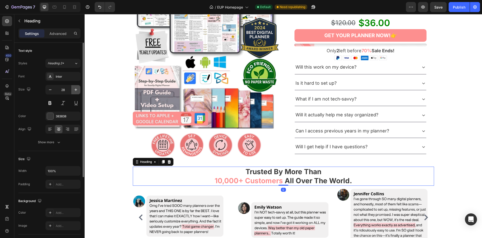
click at [77, 90] on icon "button" at bounding box center [75, 89] width 5 height 5
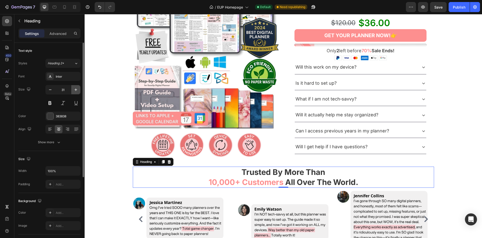
click at [77, 90] on icon "button" at bounding box center [75, 89] width 5 height 5
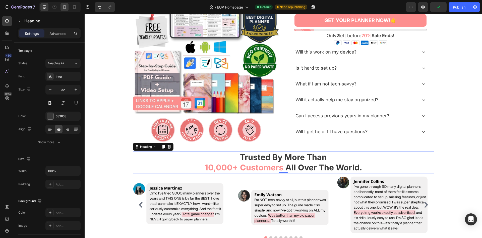
scroll to position [179, 0]
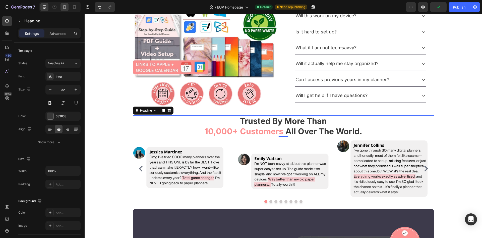
click at [67, 5] on icon at bounding box center [64, 7] width 5 height 5
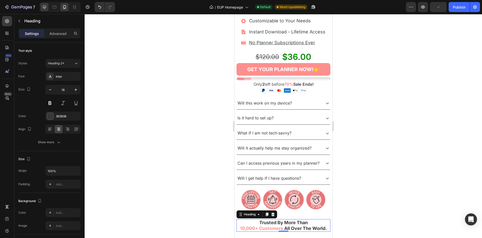
scroll to position [242, 0]
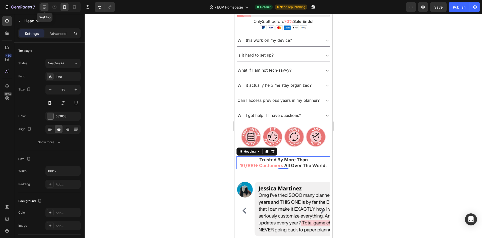
click at [44, 7] on icon at bounding box center [44, 7] width 5 height 5
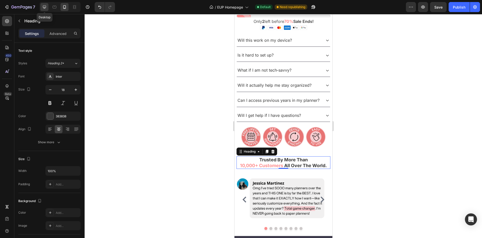
type input "32"
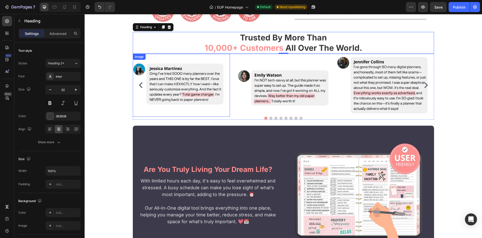
scroll to position [468, 0]
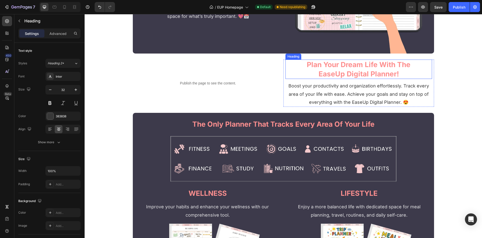
click at [345, 68] on strong "Plan Your Dream Life With The" at bounding box center [359, 64] width 104 height 9
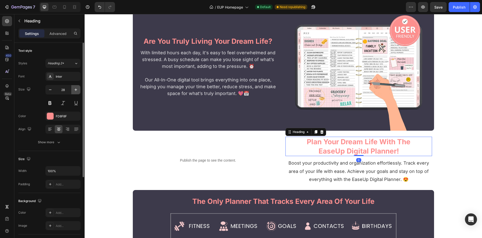
click at [77, 88] on icon "button" at bounding box center [75, 89] width 5 height 5
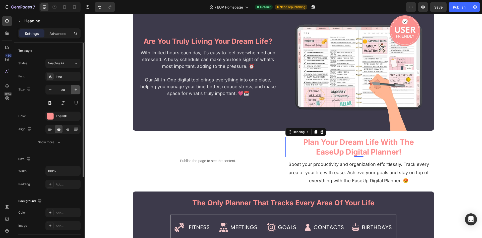
scroll to position [391, 0]
click at [77, 88] on icon "button" at bounding box center [75, 89] width 5 height 5
type input "32"
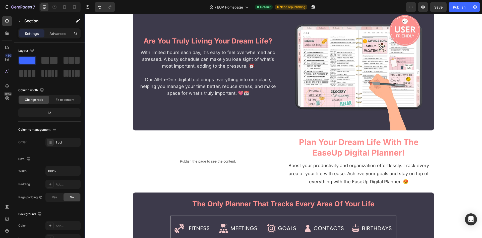
scroll to position [391, 0]
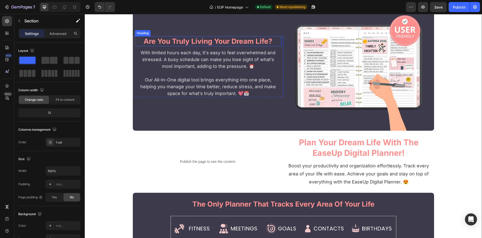
click at [253, 40] on strong "are you truly living your dream life?" at bounding box center [208, 41] width 129 height 9
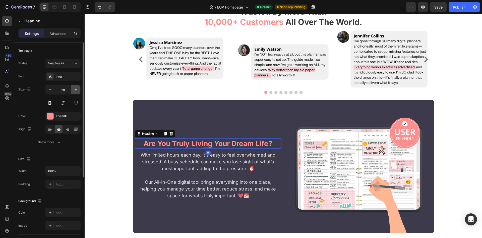
click at [76, 87] on icon "button" at bounding box center [75, 89] width 5 height 5
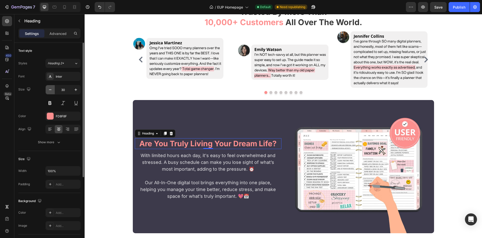
click at [50, 90] on icon "button" at bounding box center [50, 89] width 3 height 1
click at [77, 90] on icon "button" at bounding box center [76, 89] width 3 height 3
click at [79, 91] on button "button" at bounding box center [75, 89] width 9 height 9
click at [49, 91] on icon "button" at bounding box center [50, 89] width 5 height 5
type input "30"
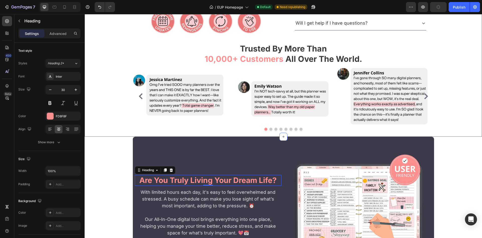
scroll to position [186, 0]
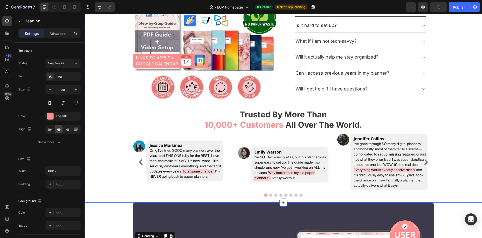
click at [231, 124] on span "10,000+ Customers" at bounding box center [244, 125] width 79 height 10
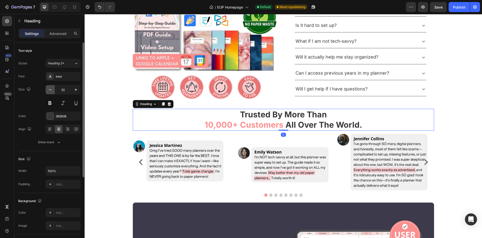
click at [50, 91] on icon "button" at bounding box center [50, 89] width 5 height 5
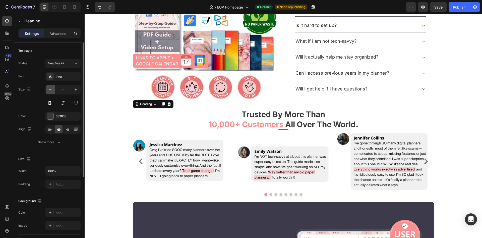
scroll to position [186, 0]
click at [49, 89] on icon "button" at bounding box center [50, 89] width 5 height 5
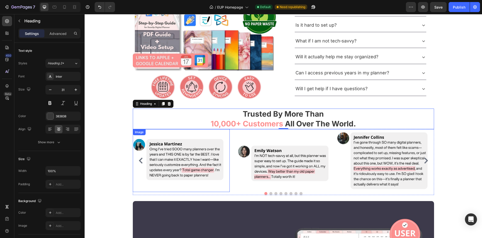
type input "30"
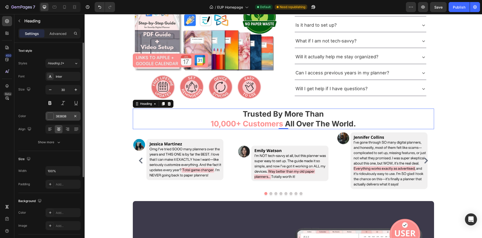
scroll to position [186, 0]
click at [55, 115] on div "383838" at bounding box center [62, 116] width 35 height 9
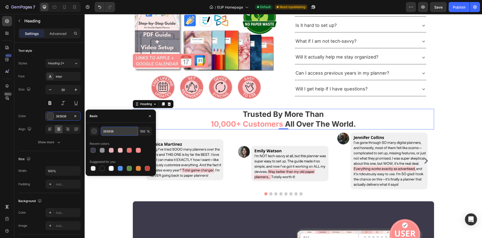
click at [124, 128] on input "383838" at bounding box center [119, 131] width 37 height 9
paste input "FD8F8F"
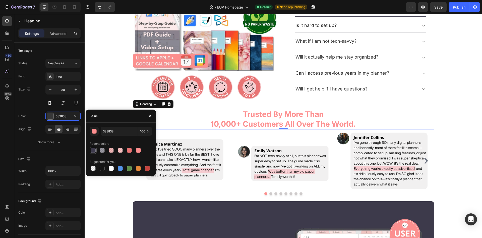
click at [91, 150] on div at bounding box center [93, 150] width 5 height 5
type input "3D3A4B"
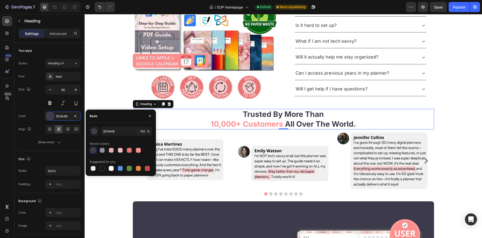
click at [99, 89] on div "Product Images Image Row Image Row Image Row Image Row Row Row Product Images I…" at bounding box center [284, 29] width 394 height 345
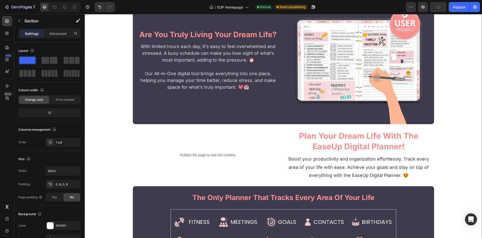
scroll to position [442, 0]
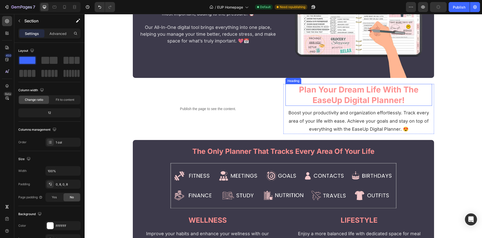
click at [327, 94] on strong "Plan Your Dream Life With The" at bounding box center [359, 90] width 120 height 10
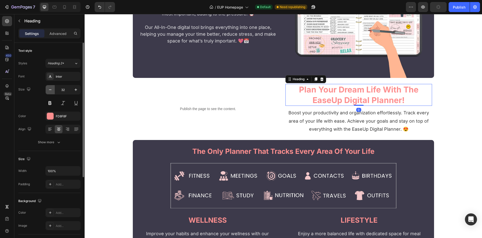
click at [53, 88] on button "button" at bounding box center [50, 89] width 9 height 9
drag, startPoint x: 53, startPoint y: 88, endPoint x: 12, endPoint y: 87, distance: 41.7
click at [53, 88] on button "button" at bounding box center [50, 89] width 9 height 9
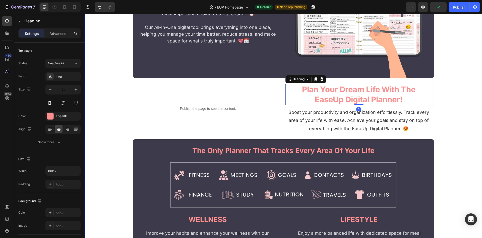
type input "30"
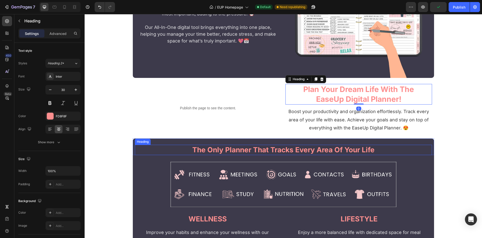
click at [204, 149] on strong "the only planner that tracks every area of your life" at bounding box center [283, 149] width 182 height 9
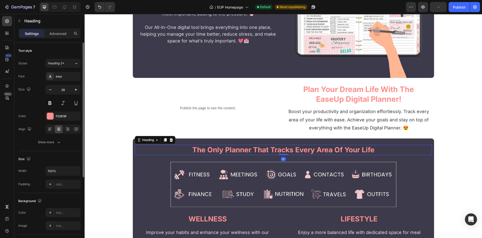
scroll to position [442, 0]
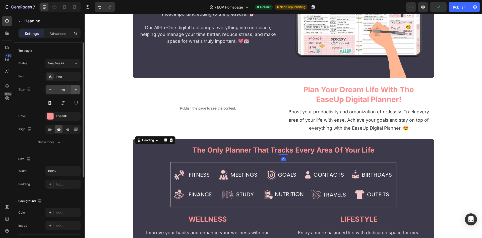
click at [75, 90] on icon "button" at bounding box center [75, 89] width 5 height 5
type input "30"
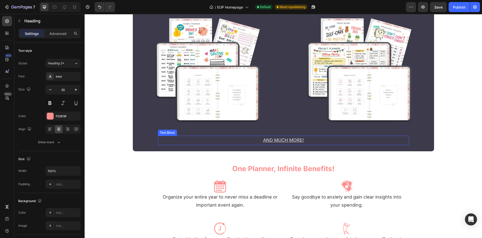
scroll to position [878, 0]
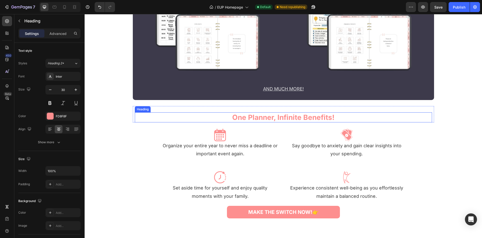
click at [239, 123] on div "one planner, infinite benefits! Heading Row Image Organize your entire year to …" at bounding box center [283, 162] width 301 height 112
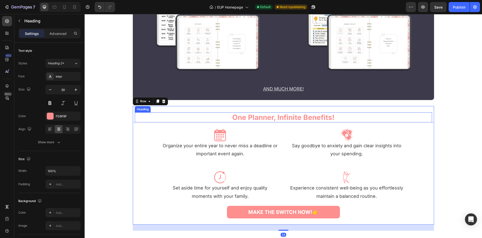
click at [238, 119] on strong "one planner, infinite benefits!" at bounding box center [283, 117] width 102 height 9
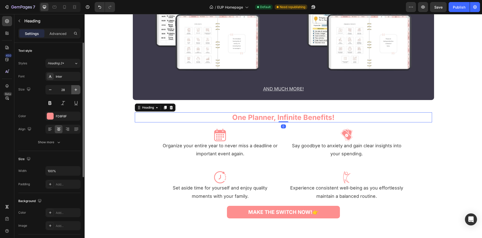
click at [75, 91] on icon "button" at bounding box center [75, 89] width 5 height 5
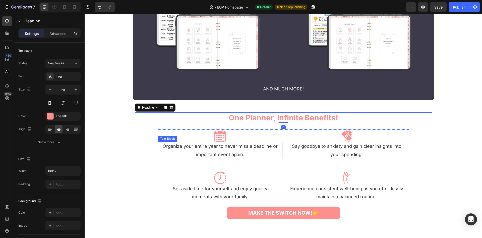
type input "30"
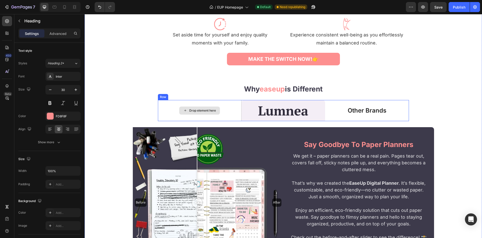
scroll to position [1006, 0]
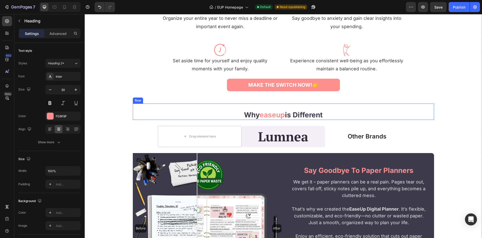
click at [227, 115] on h2 "why easeup is different" at bounding box center [283, 115] width 297 height 10
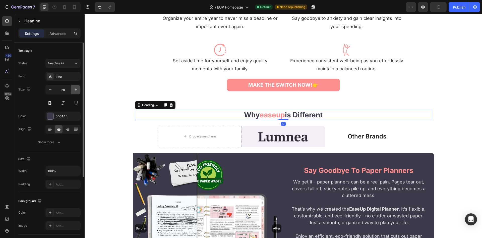
click at [78, 91] on icon "button" at bounding box center [75, 89] width 5 height 5
type input "30"
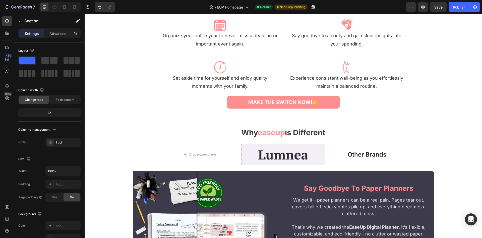
scroll to position [954, 0]
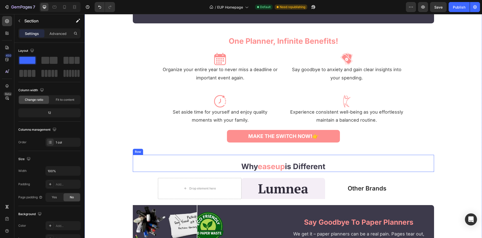
click at [219, 159] on div "why easeup is different Heading" at bounding box center [283, 163] width 297 height 17
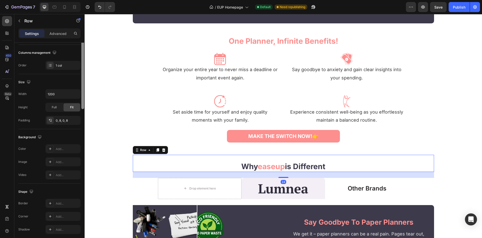
scroll to position [0, 0]
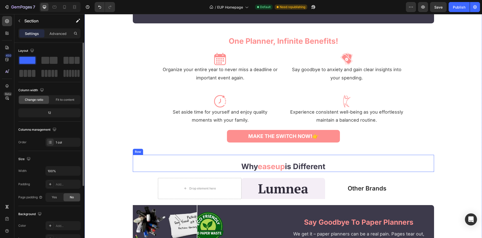
click at [191, 162] on h2 "why easeup is different" at bounding box center [283, 166] width 297 height 11
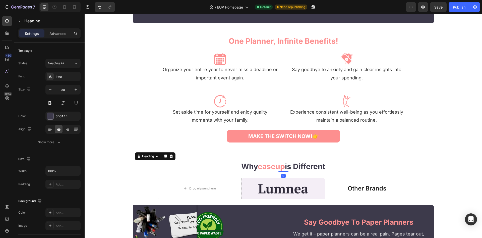
click at [202, 158] on div "why easeup is different Heading 0" at bounding box center [283, 163] width 297 height 17
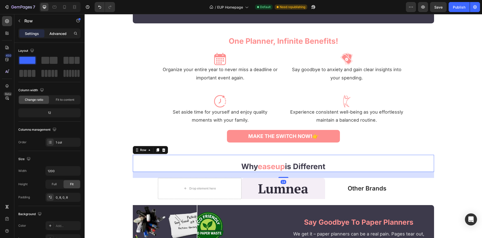
click at [62, 37] on div "Advanced" at bounding box center [57, 33] width 25 height 8
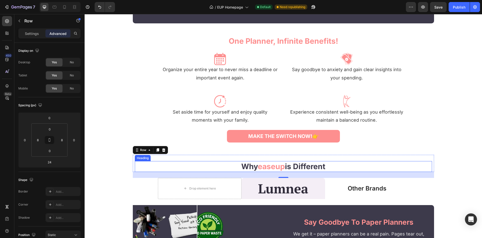
click at [195, 169] on h2 "why easeup is different" at bounding box center [283, 166] width 297 height 11
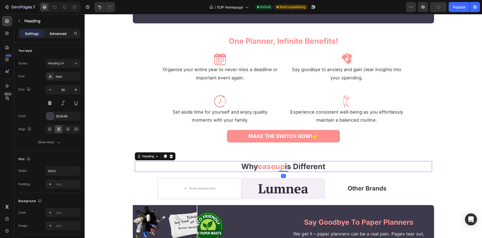
click at [60, 34] on p "Advanced" at bounding box center [57, 33] width 17 height 5
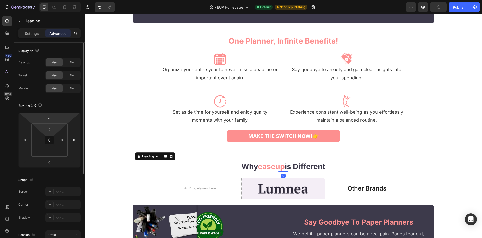
click at [55, 120] on div "25" at bounding box center [49, 118] width 13 height 8
click at [52, 119] on input "25" at bounding box center [49, 118] width 10 height 8
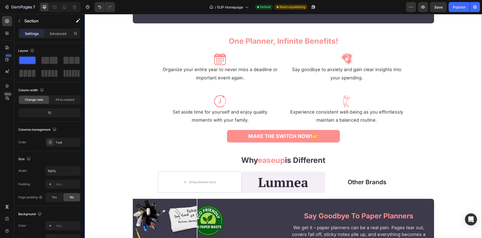
scroll to position [955, 0]
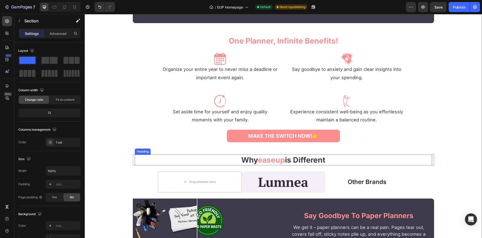
click at [233, 161] on h2 "why easeup is different" at bounding box center [283, 159] width 297 height 11
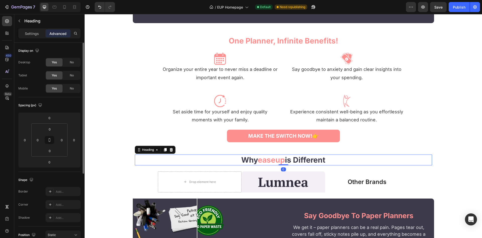
click at [39, 32] on p "Settings" at bounding box center [32, 33] width 14 height 5
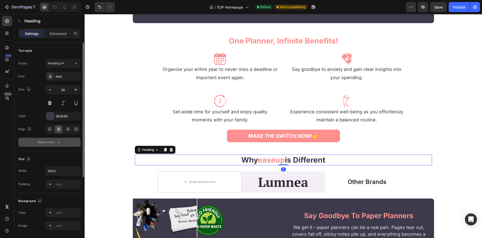
scroll to position [26, 0]
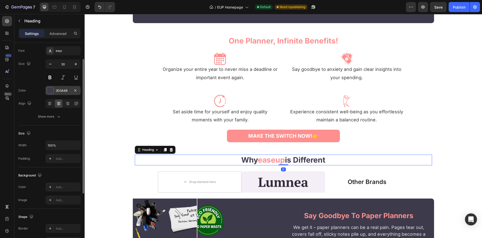
click at [69, 89] on div "3D3A4B" at bounding box center [63, 90] width 15 height 5
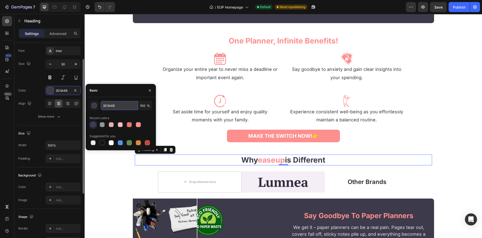
click at [117, 105] on input "3D3A4B" at bounding box center [119, 105] width 37 height 9
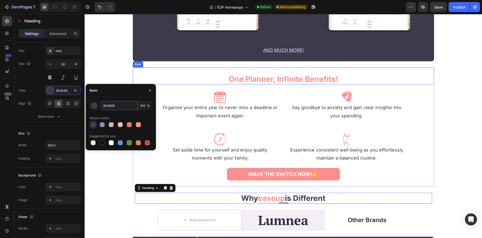
scroll to position [877, 0]
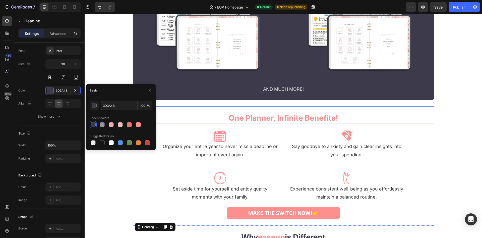
click at [247, 118] on strong "one planner, infinite benefits!" at bounding box center [283, 117] width 109 height 9
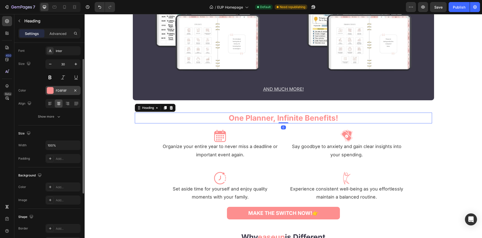
click at [65, 91] on div "FD8F8F" at bounding box center [63, 90] width 15 height 5
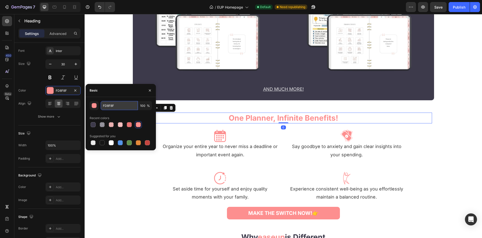
click at [122, 105] on input "FD8F8F" at bounding box center [119, 105] width 37 height 9
paste input "3D3A4B"
type input "3D3A4B"
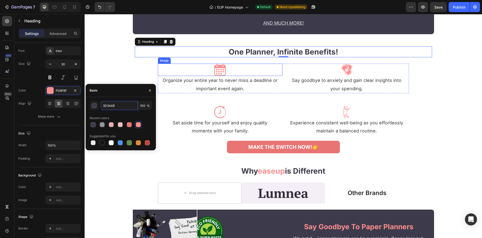
scroll to position [955, 0]
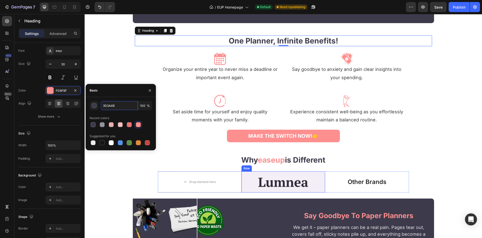
click at [248, 162] on strong "why" at bounding box center [249, 159] width 17 height 9
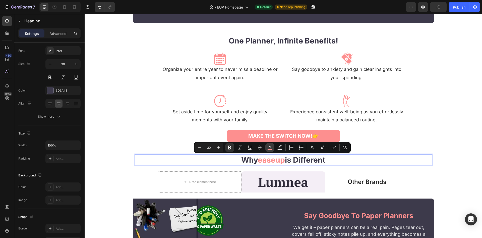
click at [266, 148] on button "color" at bounding box center [269, 147] width 9 height 9
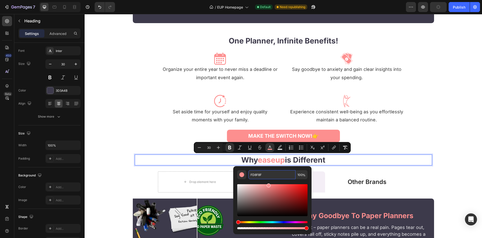
click at [278, 176] on input "FD8F8F" at bounding box center [271, 174] width 47 height 9
click at [302, 44] on strong "one planner, infinite benefits!" at bounding box center [283, 40] width 109 height 9
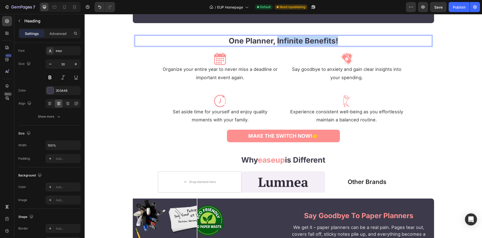
drag, startPoint x: 342, startPoint y: 42, endPoint x: 277, endPoint y: 43, distance: 64.6
click at [277, 43] on p "one planner, infinite benefits!" at bounding box center [283, 41] width 296 height 10
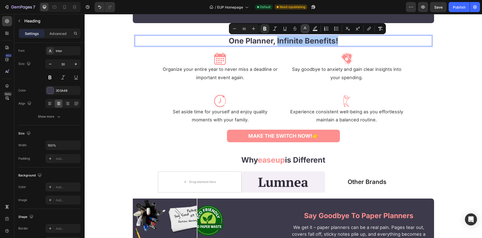
drag, startPoint x: 305, startPoint y: 29, endPoint x: 218, endPoint y: 22, distance: 86.9
click at [305, 29] on icon "Editor contextual toolbar" at bounding box center [305, 28] width 5 height 5
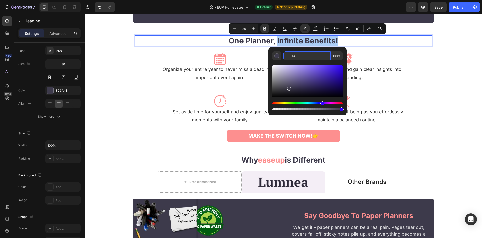
click at [302, 55] on input "3D3A4B" at bounding box center [307, 55] width 47 height 9
paste input "FD8F8F"
type input "FD8F8F"
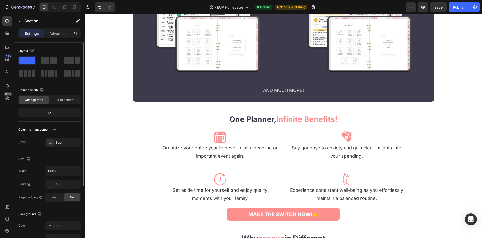
scroll to position [852, 0]
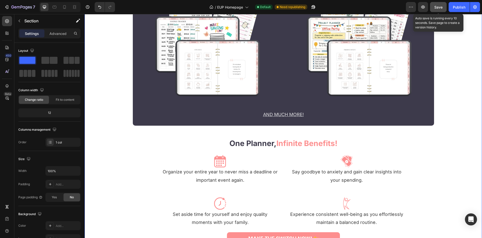
click at [438, 4] on button "Save" at bounding box center [438, 7] width 17 height 10
click at [439, 7] on icon "button" at bounding box center [439, 7] width 6 height 6
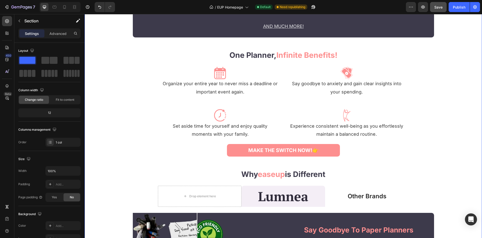
scroll to position [929, 0]
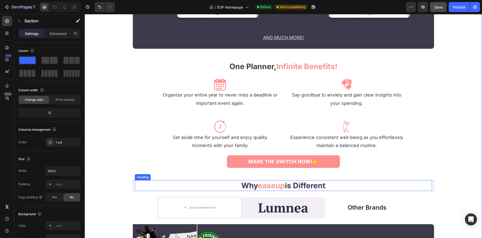
click at [288, 187] on strong "is different" at bounding box center [305, 185] width 40 height 9
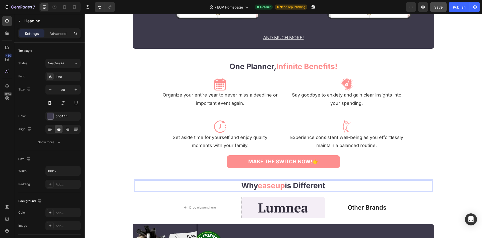
click at [279, 186] on strong "easeup" at bounding box center [271, 185] width 27 height 9
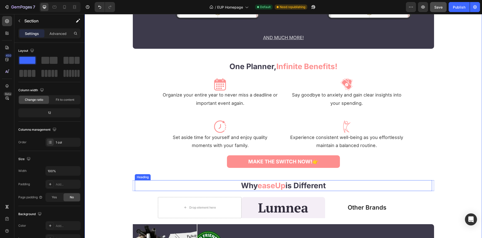
click at [361, 185] on p "⁠⁠⁠⁠⁠⁠⁠ why easeUp is different" at bounding box center [283, 186] width 296 height 10
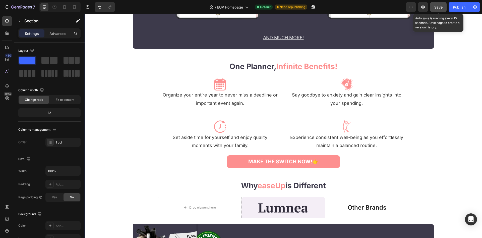
click at [434, 7] on button "Save" at bounding box center [438, 7] width 17 height 10
click at [66, 5] on icon at bounding box center [64, 7] width 5 height 5
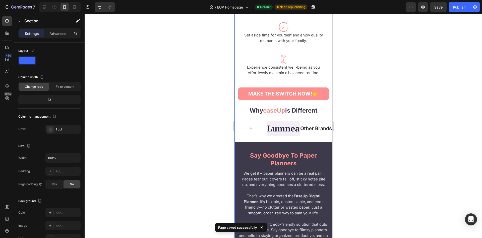
scroll to position [1302, 0]
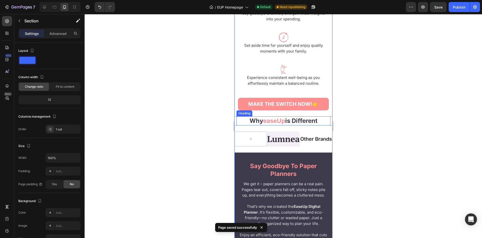
click at [299, 120] on strong "is different" at bounding box center [301, 120] width 32 height 7
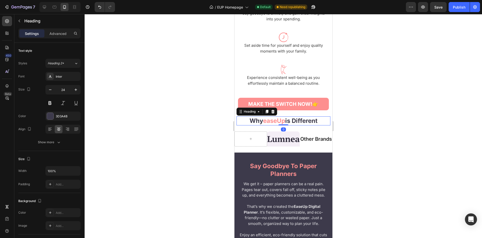
drag, startPoint x: 126, startPoint y: 92, endPoint x: 54, endPoint y: 31, distance: 94.1
click at [126, 91] on div at bounding box center [284, 126] width 398 height 224
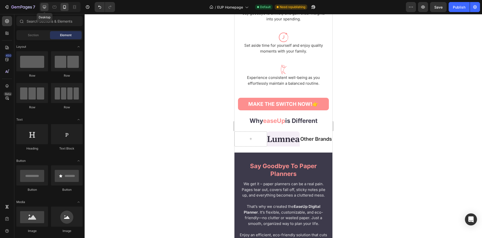
click at [45, 8] on icon at bounding box center [44, 7] width 5 height 5
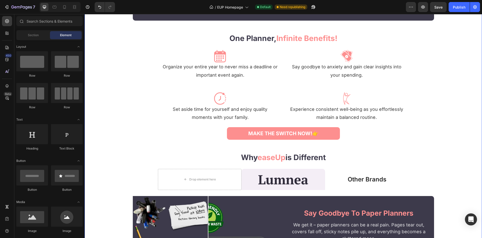
scroll to position [969, 0]
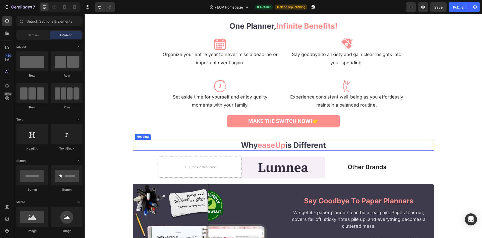
click at [322, 145] on strong "is different" at bounding box center [306, 144] width 40 height 9
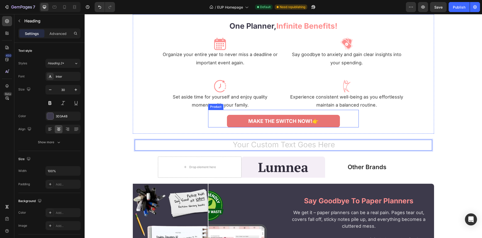
click at [340, 120] on button "MAKE THE SWITCH NOW!👉" at bounding box center [283, 121] width 113 height 13
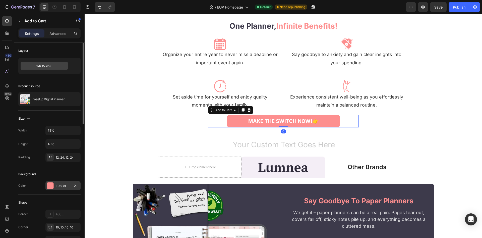
click at [65, 184] on div "FD8F8F" at bounding box center [63, 186] width 15 height 5
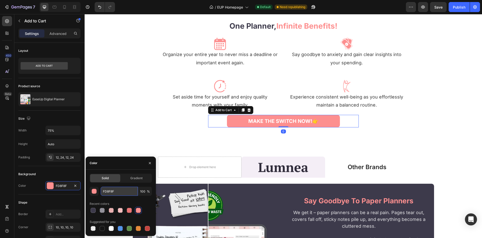
click at [118, 192] on input "FD8F8F" at bounding box center [119, 191] width 37 height 9
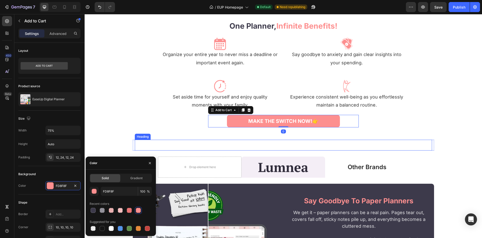
click at [256, 144] on p "Rich Text Editor. Editing area: main" at bounding box center [283, 145] width 296 height 10
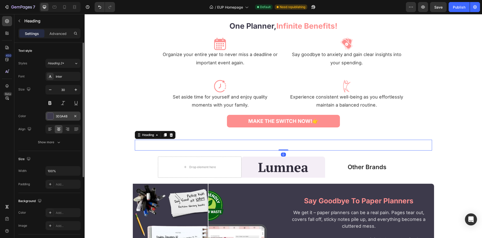
click at [64, 117] on div "3D3A4B" at bounding box center [63, 116] width 15 height 5
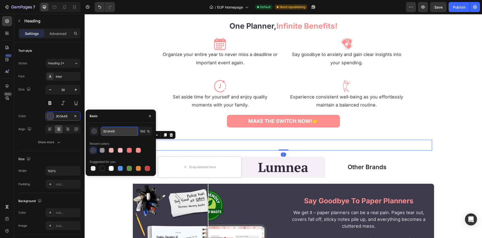
click at [123, 131] on input "3D3A4B" at bounding box center [119, 131] width 37 height 9
paste input "FD8F8F"
type input "FD8F8F"
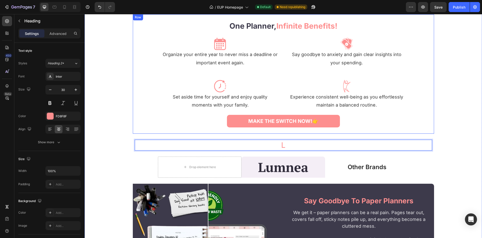
click at [138, 119] on div "⁠⁠⁠⁠⁠⁠⁠ one planner, infinite benefits! Heading Row Image Organize your entire …" at bounding box center [283, 70] width 301 height 113
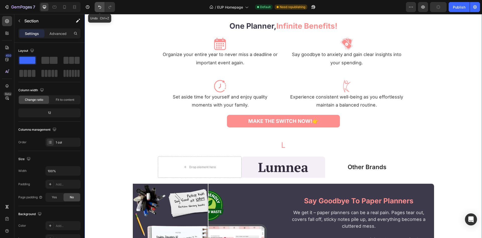
click at [98, 6] on icon "Undo/Redo" at bounding box center [99, 7] width 5 height 5
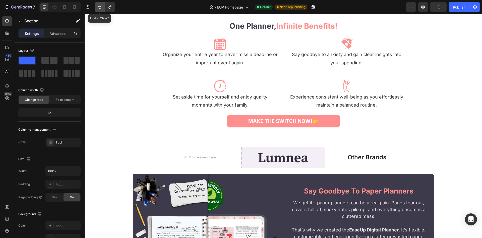
click at [99, 7] on icon "Undo/Redo" at bounding box center [99, 7] width 5 height 5
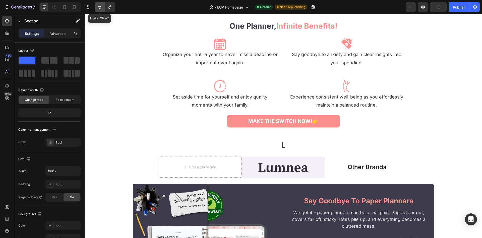
click at [99, 7] on icon "Undo/Redo" at bounding box center [99, 7] width 5 height 5
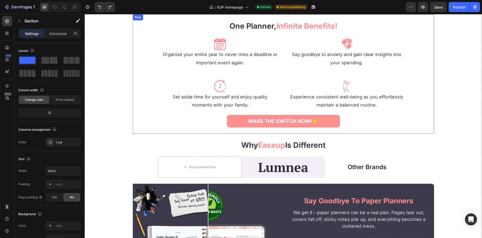
click at [250, 143] on strong "why" at bounding box center [249, 144] width 17 height 9
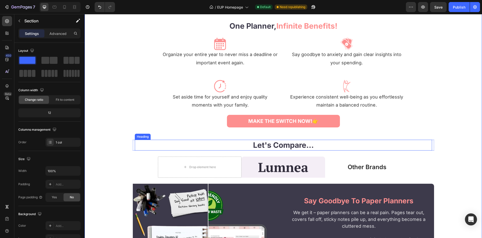
click at [191, 144] on p "⁠⁠⁠⁠⁠⁠⁠ Let's Compare..." at bounding box center [283, 145] width 296 height 10
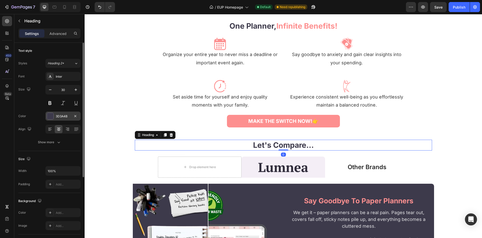
click at [55, 118] on div "3D3A4B" at bounding box center [62, 116] width 35 height 9
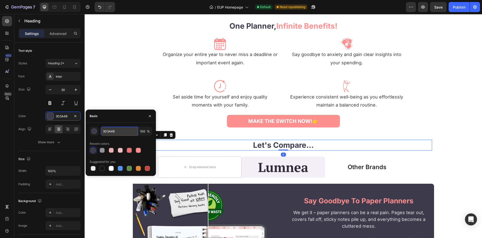
click at [122, 131] on input "3D3A4B" at bounding box center [119, 131] width 37 height 9
paste input "FD8F8F"
type input "FD8F8F"
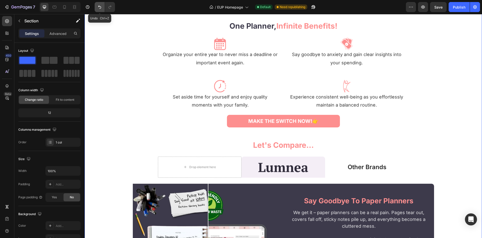
click at [98, 8] on icon "Undo/Redo" at bounding box center [99, 7] width 5 height 5
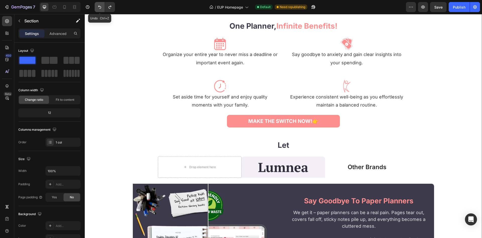
click at [98, 8] on icon "Undo/Redo" at bounding box center [99, 7] width 5 height 5
click at [112, 8] on icon "Undo/Redo" at bounding box center [109, 7] width 5 height 5
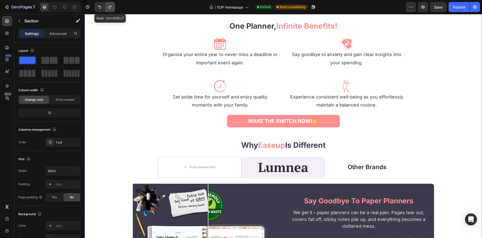
click at [112, 8] on icon "Undo/Redo" at bounding box center [109, 7] width 5 height 5
click at [100, 7] on icon "Undo/Redo" at bounding box center [99, 7] width 3 height 3
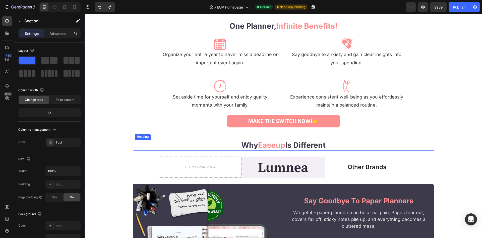
click at [286, 144] on strong "is different" at bounding box center [305, 144] width 40 height 9
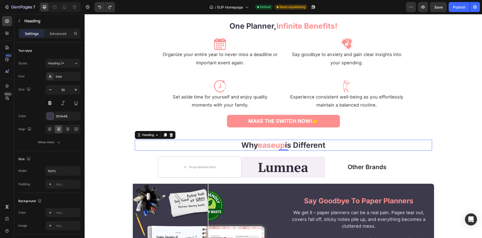
click at [280, 144] on strong "easeup" at bounding box center [271, 144] width 27 height 9
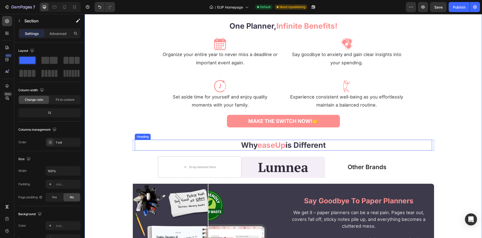
click at [233, 144] on p "⁠⁠⁠⁠⁠⁠⁠ why easeUp is different" at bounding box center [283, 145] width 296 height 10
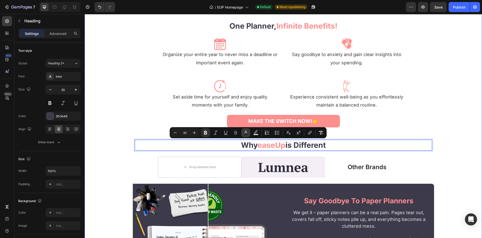
click at [242, 134] on button "Text Color" at bounding box center [245, 132] width 9 height 9
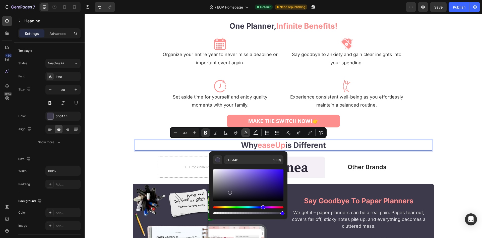
click at [247, 136] on button "Text Color" at bounding box center [245, 132] width 9 height 9
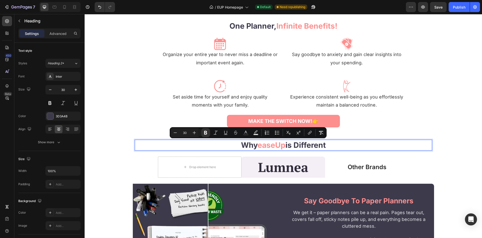
click at [248, 148] on strong "why" at bounding box center [249, 144] width 17 height 9
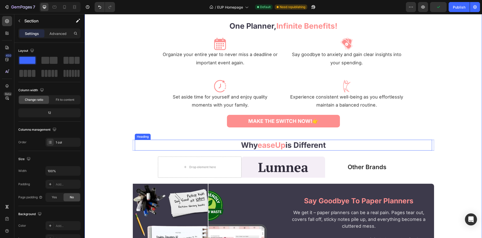
click at [227, 148] on p "⁠⁠⁠⁠⁠⁠⁠ why easeUp is different" at bounding box center [283, 145] width 296 height 10
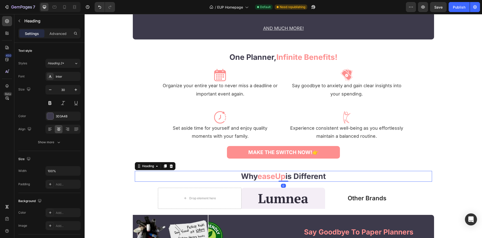
scroll to position [918, 0]
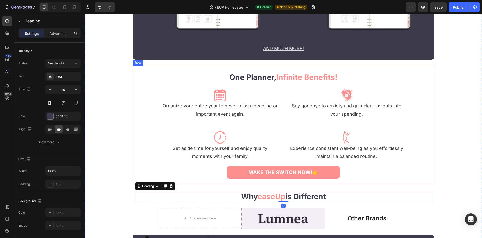
click at [268, 78] on strong "one planner," at bounding box center [253, 77] width 47 height 9
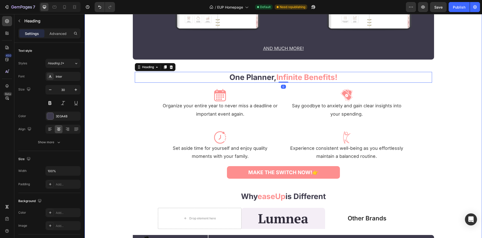
scroll to position [969, 0]
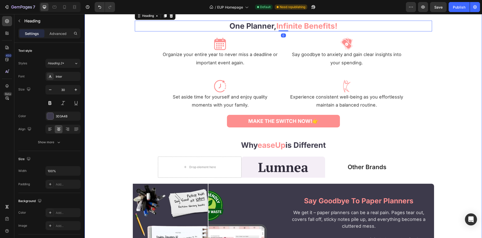
click at [227, 146] on p "⁠⁠⁠⁠⁠⁠⁠ why easeUp is different" at bounding box center [283, 145] width 296 height 10
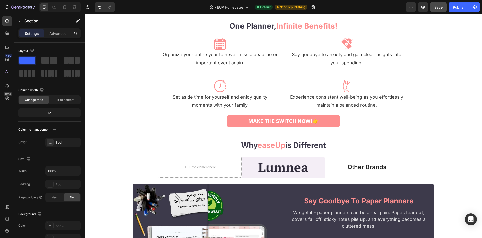
click at [441, 6] on span "Save" at bounding box center [438, 7] width 8 height 4
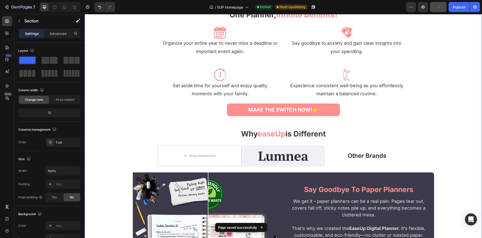
scroll to position [995, 0]
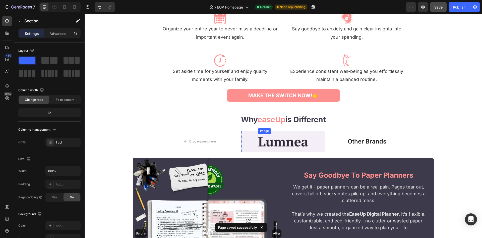
click at [282, 143] on img at bounding box center [283, 141] width 50 height 15
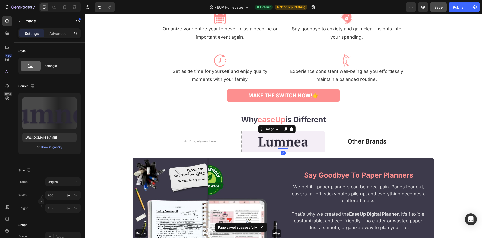
click at [282, 143] on img at bounding box center [283, 141] width 50 height 15
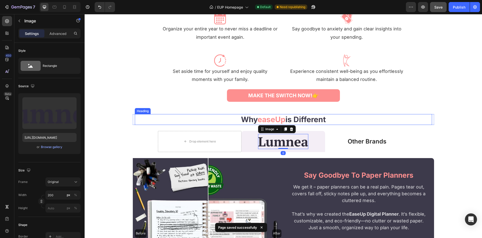
click at [269, 119] on strong "easeUp" at bounding box center [272, 119] width 28 height 9
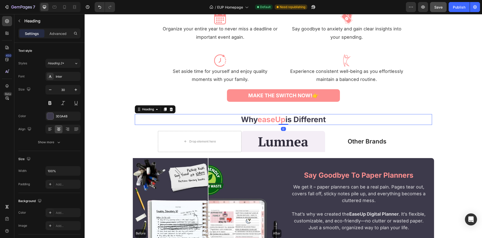
click at [269, 119] on strong "easeUp" at bounding box center [272, 119] width 28 height 9
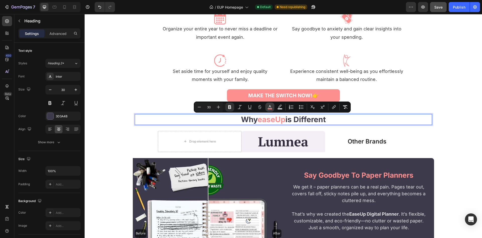
click at [270, 108] on icon "Editor contextual toolbar" at bounding box center [269, 106] width 5 height 5
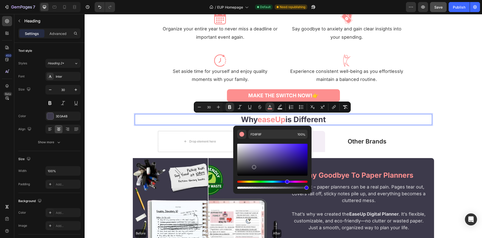
copy p "easeUp"
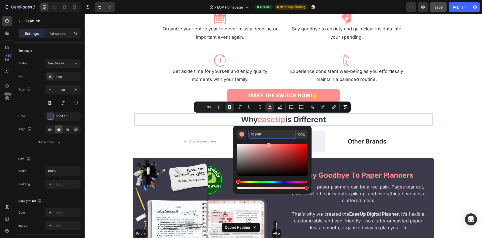
click at [280, 134] on input "FD8F8F" at bounding box center [271, 134] width 47 height 9
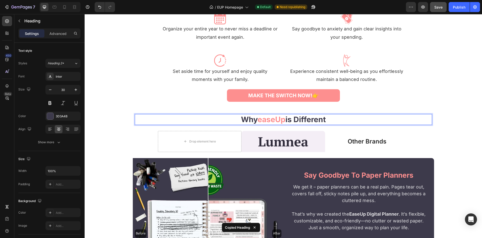
click at [321, 121] on strong "is different" at bounding box center [306, 119] width 40 height 9
click at [280, 145] on img at bounding box center [283, 141] width 50 height 15
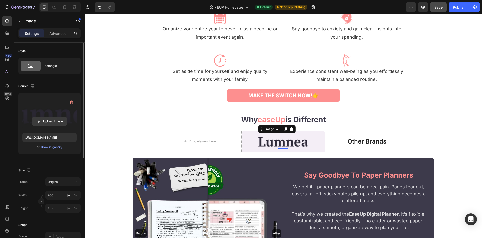
click at [57, 126] on button "Upload Image" at bounding box center [49, 121] width 35 height 9
click at [60, 123] on input "file" at bounding box center [49, 121] width 35 height 9
click at [54, 149] on div "Upload Image [URL][DOMAIN_NAME] or Browse gallery" at bounding box center [49, 123] width 62 height 61
click at [54, 148] on div "Browse gallery" at bounding box center [51, 147] width 21 height 5
click at [45, 146] on div "Browse gallery" at bounding box center [51, 147] width 21 height 5
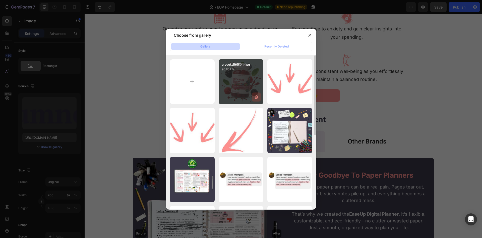
scroll to position [0, 0]
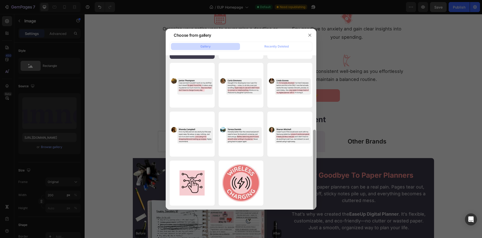
click at [316, 126] on div at bounding box center [315, 132] width 4 height 154
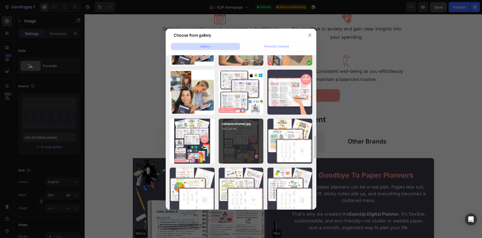
drag, startPoint x: 257, startPoint y: 142, endPoint x: 249, endPoint y: 143, distance: 8.6
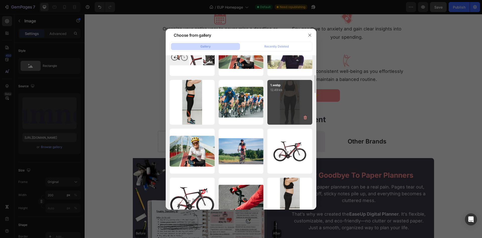
scroll to position [1170, 0]
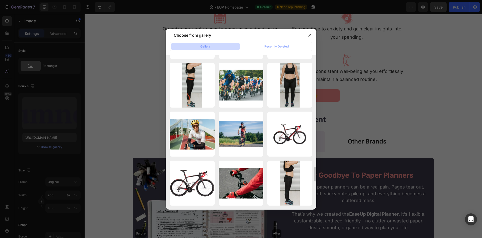
click at [310, 35] on icon "button" at bounding box center [310, 35] width 4 height 4
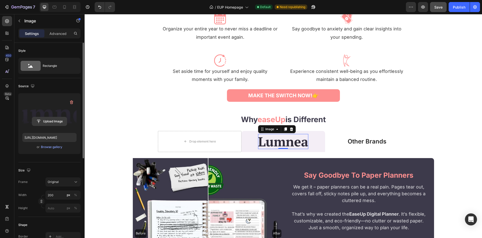
click at [57, 120] on input "file" at bounding box center [49, 121] width 35 height 9
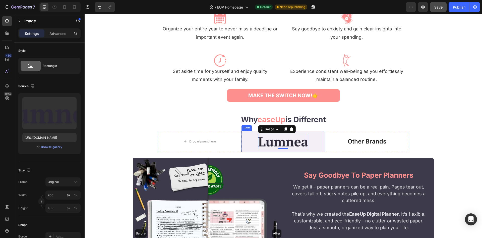
click at [246, 137] on div "Image 0 Row" at bounding box center [284, 141] width 84 height 21
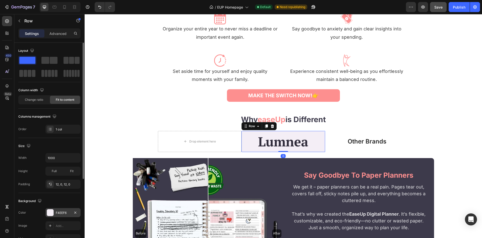
click at [62, 213] on div "F4EEF6" at bounding box center [63, 212] width 15 height 5
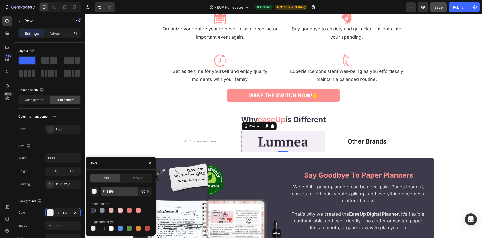
click at [127, 193] on input "F4EEF6" at bounding box center [119, 191] width 37 height 9
paste input "ffd9d9"
type input "ffd9d9"
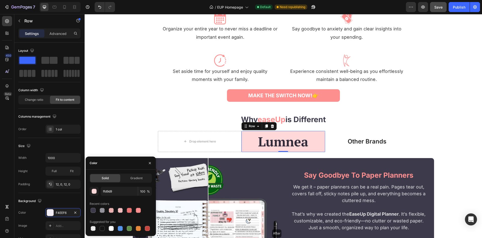
click at [10, 184] on div "450 Beta" at bounding box center [7, 109] width 10 height 186
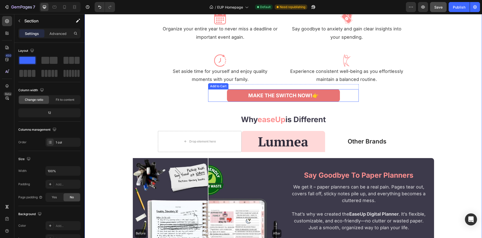
click at [233, 94] on button "MAKE THE SWITCH NOW!👉" at bounding box center [283, 95] width 113 height 13
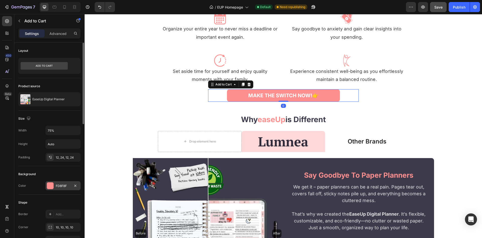
click at [62, 187] on div "FD8F8F" at bounding box center [63, 186] width 15 height 5
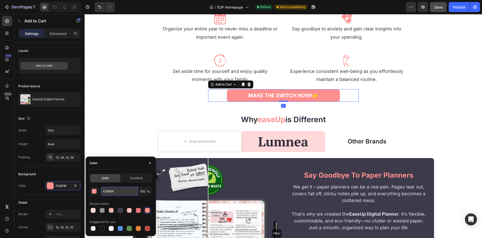
click at [121, 190] on input "FD8F8F" at bounding box center [119, 191] width 37 height 9
click at [249, 138] on div "Image Row" at bounding box center [284, 141] width 84 height 21
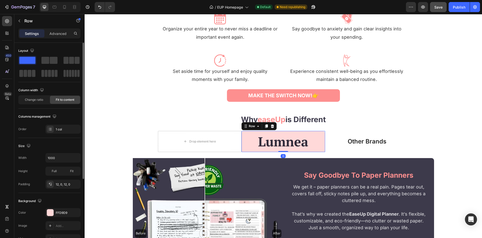
click at [65, 208] on div "Background The changes might be hidden by the video. Color FFD9D9 Image Add... …" at bounding box center [49, 220] width 62 height 54
click at [59, 214] on div "FFD9D9" at bounding box center [63, 212] width 15 height 5
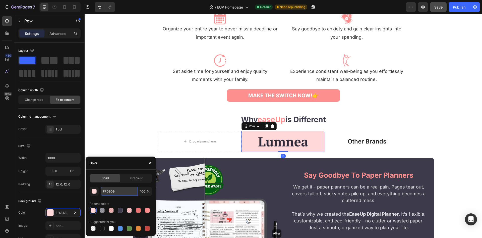
click at [118, 190] on input "FFD9D9" at bounding box center [119, 191] width 37 height 9
paste input "D8F8F"
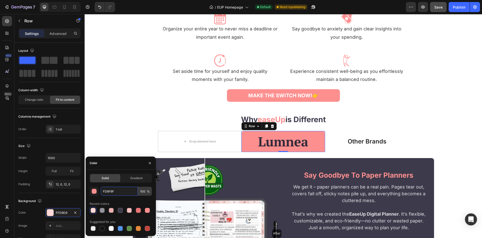
type input "FD8F8F"
click at [143, 190] on input "100" at bounding box center [145, 191] width 14 height 9
click at [144, 190] on input "100" at bounding box center [145, 191] width 14 height 9
click at [141, 191] on input "100" at bounding box center [145, 191] width 14 height 9
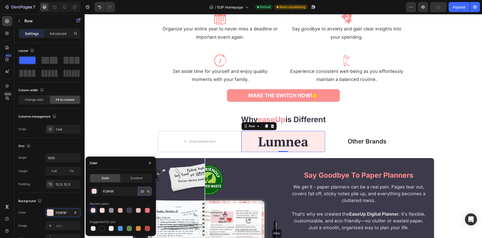
click at [141, 191] on input "20" at bounding box center [145, 191] width 14 height 9
type input "40"
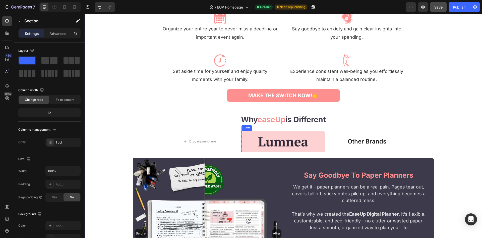
click at [250, 140] on div "Image Row" at bounding box center [284, 141] width 84 height 21
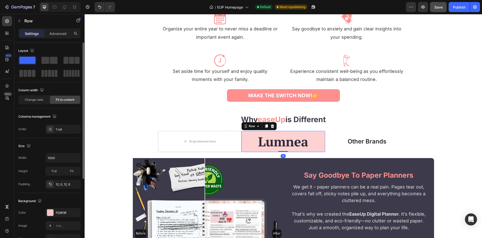
click at [59, 217] on div "The changes might be hidden by the video. Color FD8F8F Image Add... Video Add..." at bounding box center [49, 225] width 62 height 35
click at [69, 212] on div "FD8F8F" at bounding box center [63, 212] width 15 height 5
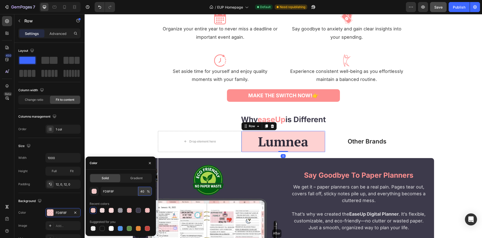
click at [144, 192] on input "40" at bounding box center [145, 191] width 14 height 9
type input "2"
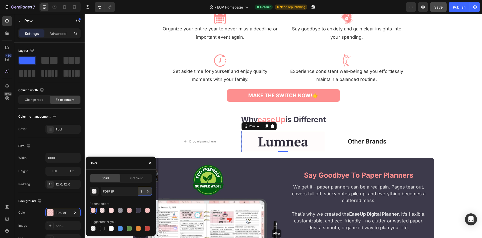
type input "30"
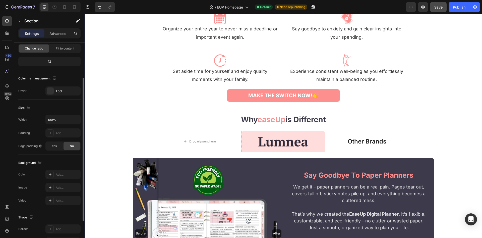
scroll to position [0, 0]
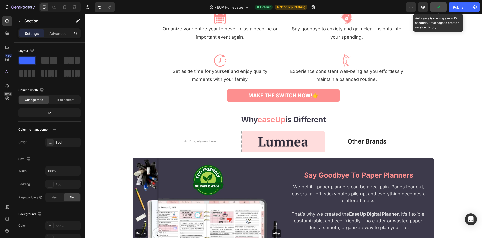
click at [437, 5] on icon "button" at bounding box center [438, 7] width 5 height 5
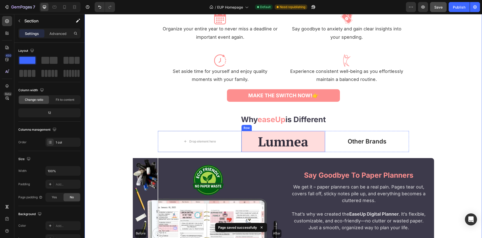
click at [249, 136] on div "Image Row" at bounding box center [284, 141] width 84 height 21
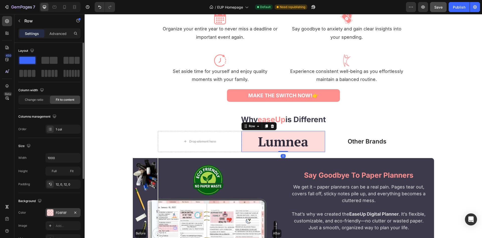
click at [55, 209] on div "FD8F8F" at bounding box center [62, 212] width 35 height 9
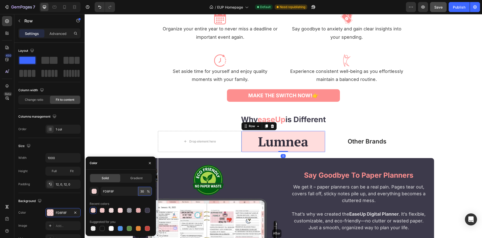
click at [142, 195] on input "30" at bounding box center [145, 191] width 14 height 9
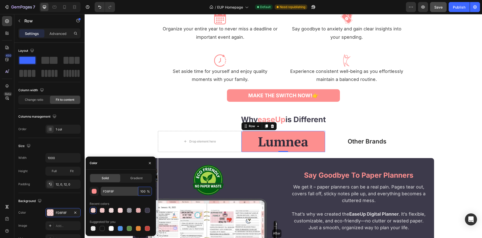
type input "100"
click at [126, 191] on input "FD8F8F" at bounding box center [119, 191] width 37 height 9
paste input "ffd9d9"
type input "ffd9d9"
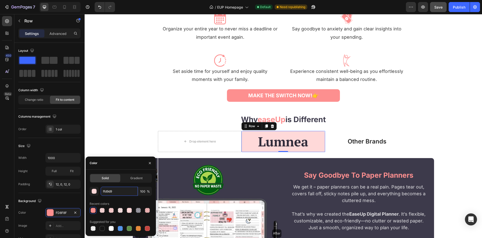
click at [134, 122] on div "⁠⁠⁠⁠⁠⁠⁠ why easeUp is different Heading Row" at bounding box center [283, 119] width 301 height 11
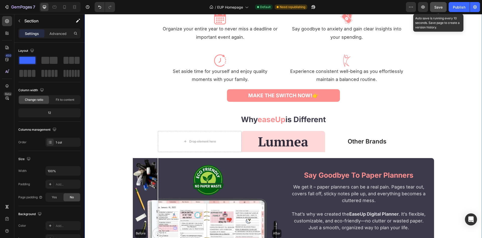
click at [440, 6] on span "Save" at bounding box center [438, 7] width 8 height 4
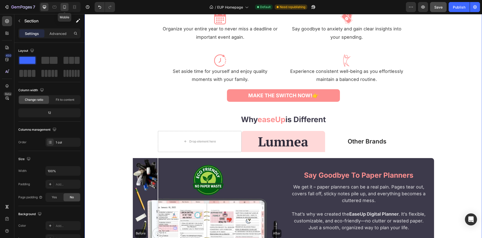
click at [67, 7] on icon at bounding box center [64, 7] width 5 height 5
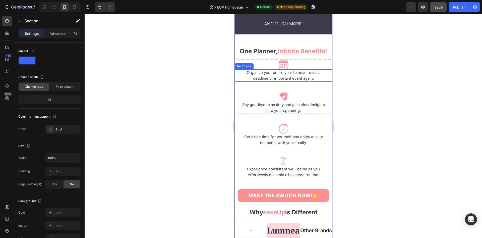
scroll to position [1354, 0]
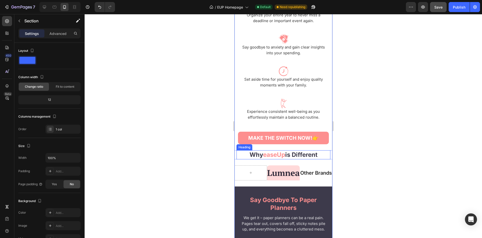
click at [245, 152] on p "⁠⁠⁠⁠⁠⁠⁠ why easeUp is different" at bounding box center [283, 155] width 93 height 8
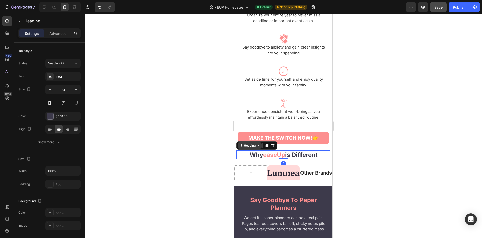
click at [245, 146] on div "Heading" at bounding box center [250, 145] width 14 height 5
drag, startPoint x: 247, startPoint y: 138, endPoint x: 292, endPoint y: 59, distance: 90.9
click at [247, 138] on div "Row 1 col" at bounding box center [246, 136] width 15 height 3
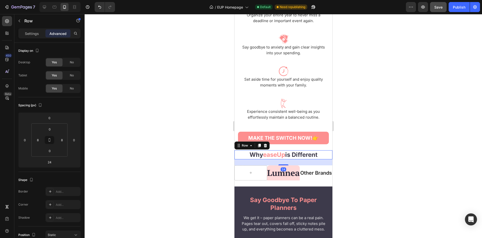
click at [57, 37] on div "Settings Advanced" at bounding box center [49, 33] width 62 height 10
click at [238, 135] on div "MAKE THE SWITCH NOW!👉 Add to Cart" at bounding box center [283, 136] width 98 height 18
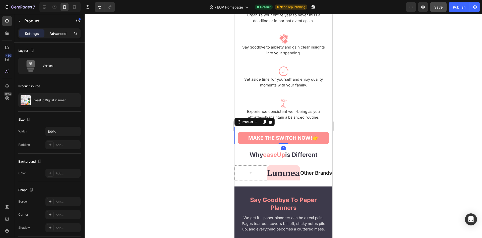
click at [59, 34] on p "Advanced" at bounding box center [57, 33] width 17 height 5
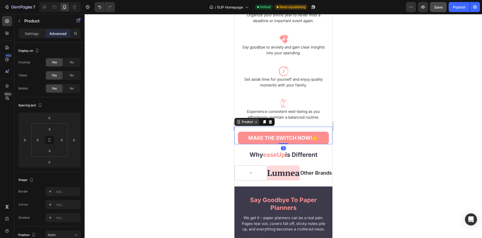
click at [251, 121] on div "Product" at bounding box center [247, 122] width 13 height 5
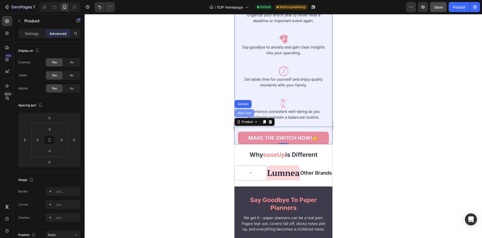
click at [247, 112] on div "Row 1 col" at bounding box center [244, 113] width 15 height 3
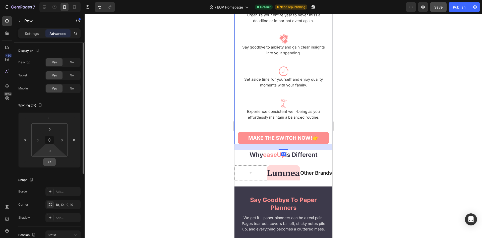
click at [50, 161] on input "24" at bounding box center [49, 162] width 10 height 8
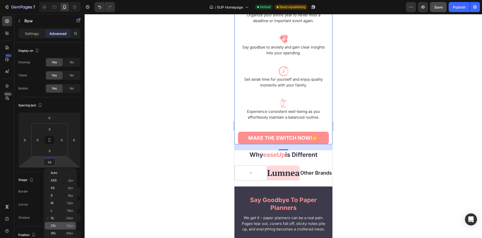
click at [55, 228] on div "2XL 32px" at bounding box center [60, 226] width 31 height 8
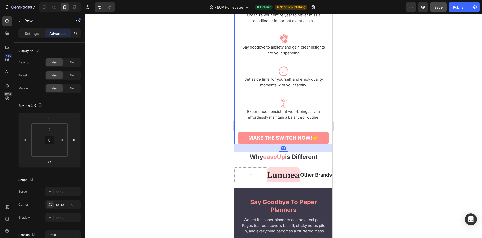
type input "32"
click at [172, 164] on div at bounding box center [284, 126] width 398 height 224
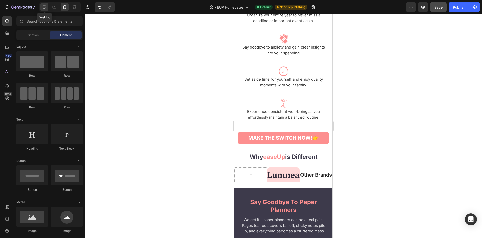
click at [46, 7] on icon at bounding box center [44, 7] width 3 height 3
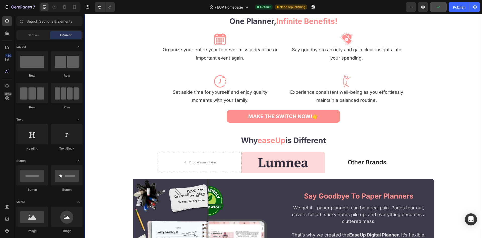
scroll to position [1073, 0]
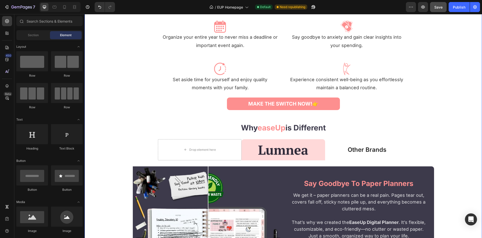
click at [371, 151] on p "Other Brands" at bounding box center [367, 150] width 83 height 8
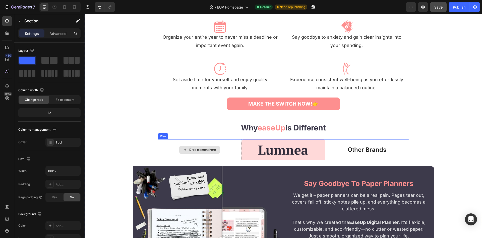
click at [239, 150] on div "Drop element here" at bounding box center [200, 149] width 84 height 21
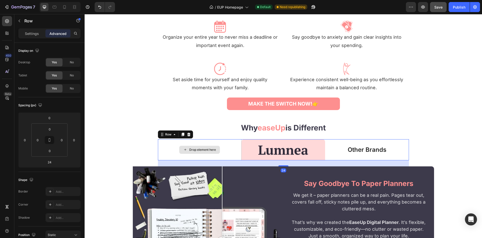
click at [240, 159] on div "Drop element here" at bounding box center [200, 149] width 84 height 21
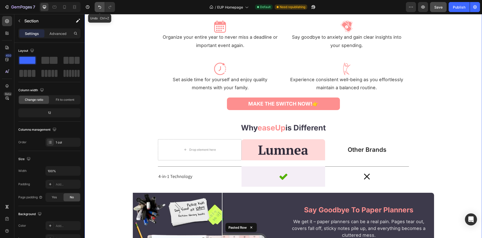
click at [99, 11] on button "Undo/Redo" at bounding box center [100, 7] width 10 height 10
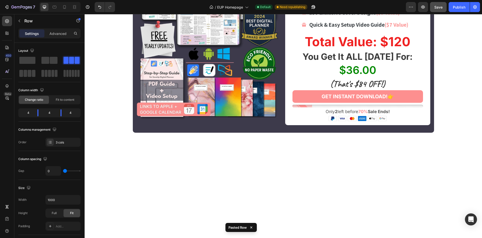
scroll to position [2589, 0]
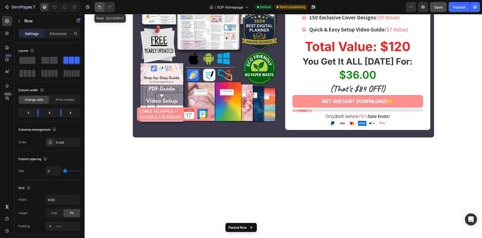
click at [102, 7] on button "Undo/Redo" at bounding box center [100, 7] width 10 height 10
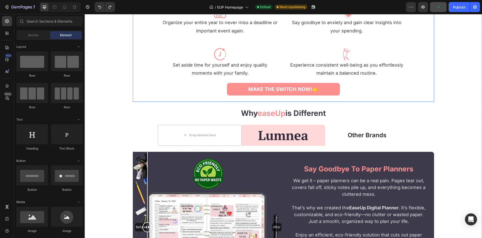
scroll to position [1103, 0]
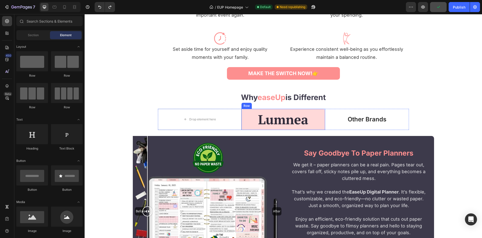
click at [241, 121] on div "Drop element here" at bounding box center [200, 119] width 84 height 21
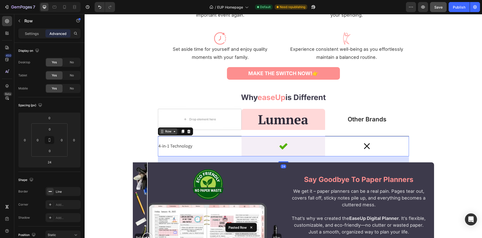
click at [168, 131] on div "Row" at bounding box center [168, 131] width 8 height 5
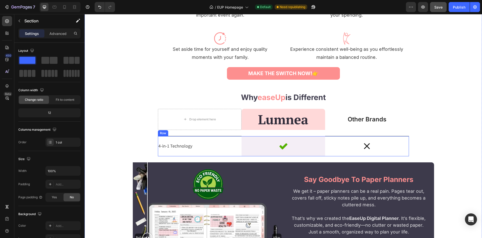
click at [240, 140] on div "4-in-1 Technology Text block" at bounding box center [200, 146] width 84 height 20
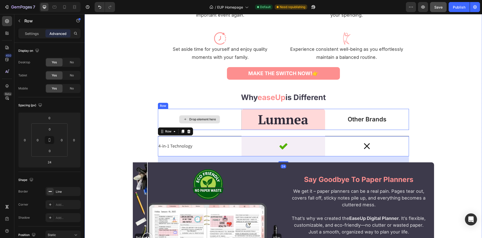
click at [240, 114] on div "Drop element here" at bounding box center [200, 119] width 84 height 21
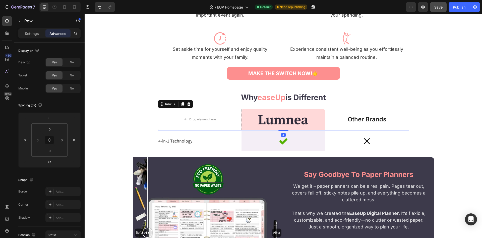
drag, startPoint x: 281, startPoint y: 135, endPoint x: 278, endPoint y: 111, distance: 25.0
click at [278, 111] on div "Drop element here Image Row Other Brands Text Block Row 4" at bounding box center [283, 119] width 251 height 21
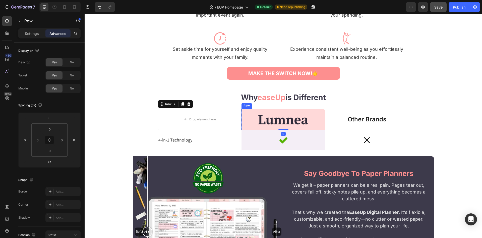
type input "0"
